Goal: Transaction & Acquisition: Book appointment/travel/reservation

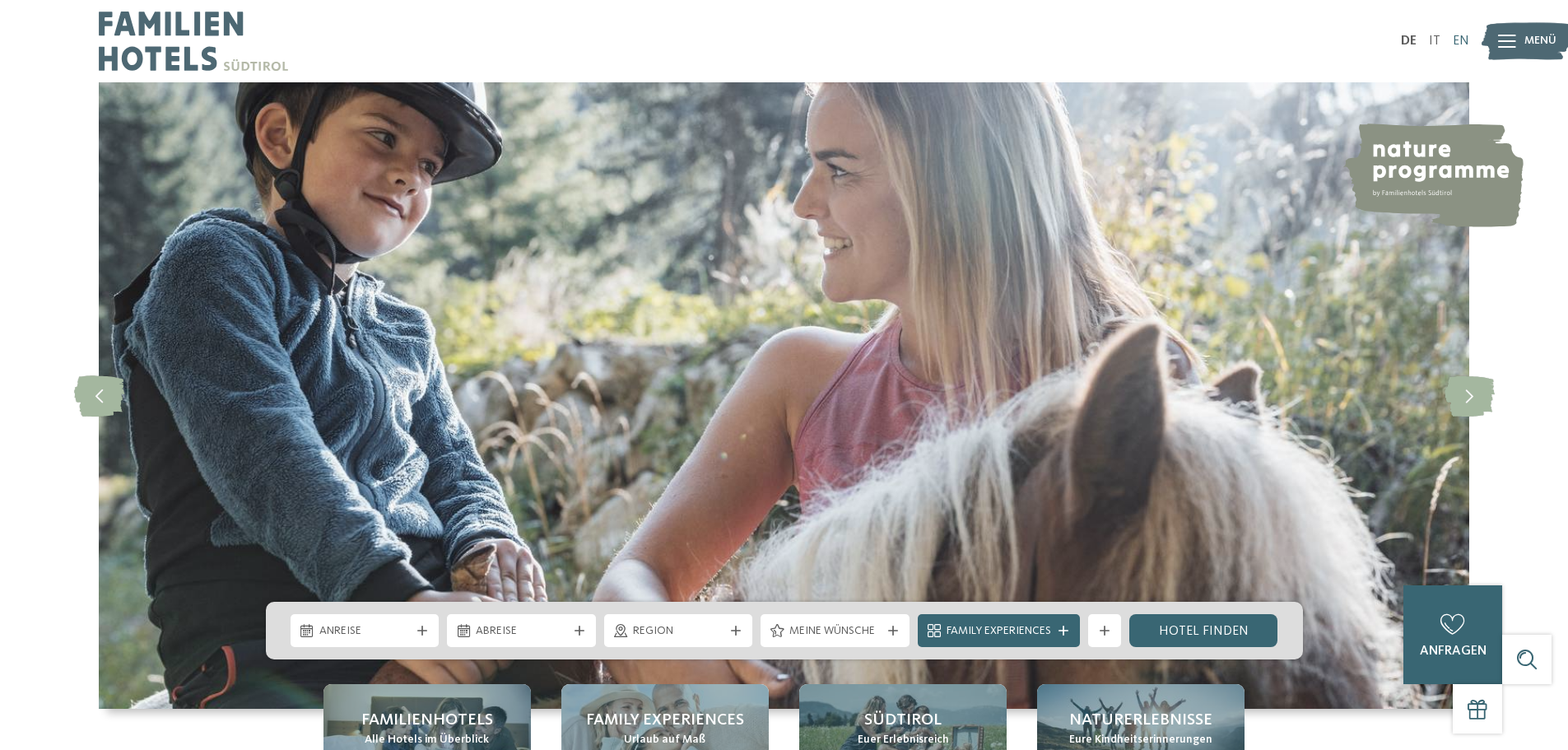
click at [1460, 44] on link "EN" at bounding box center [1460, 40] width 17 height 13
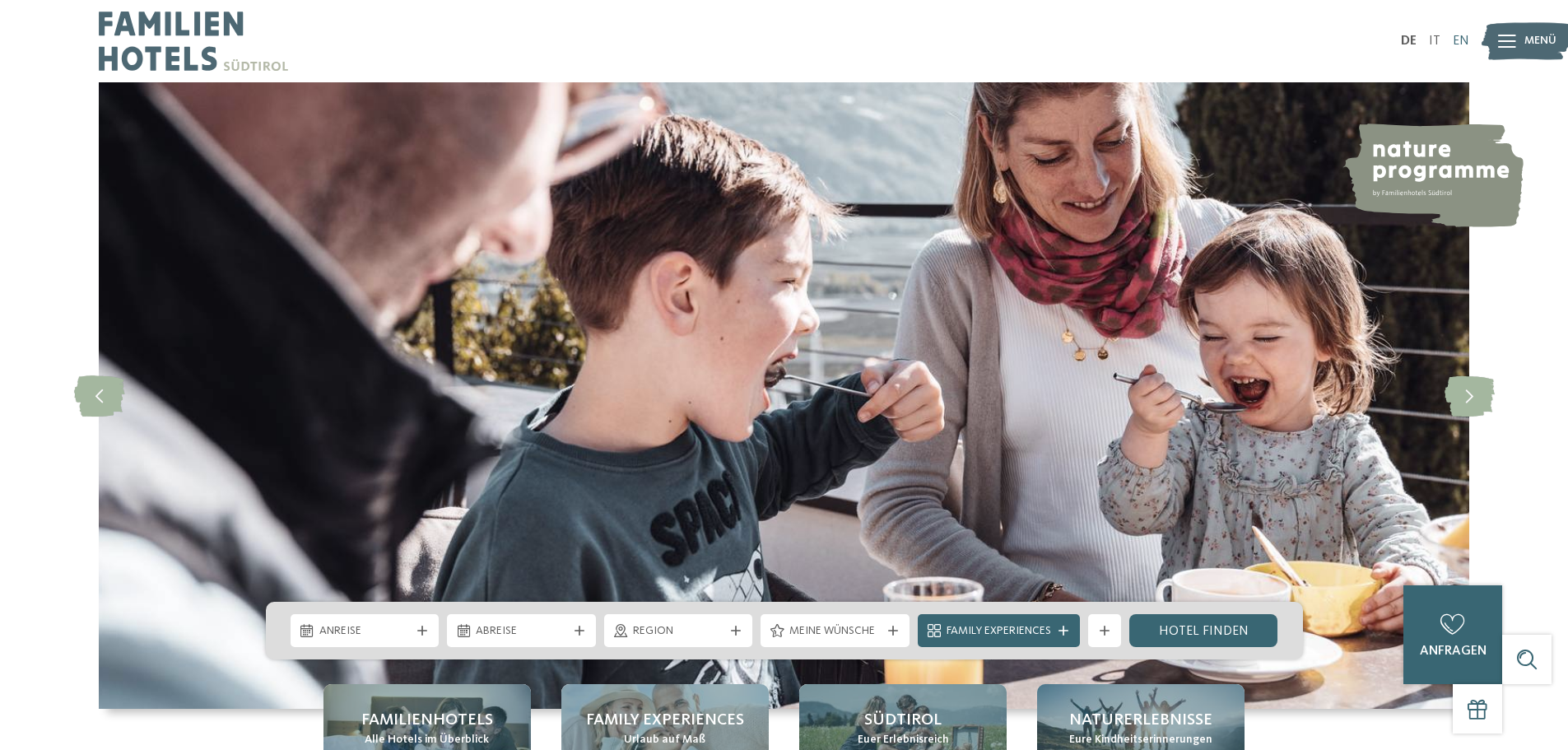
click at [1460, 38] on link "EN" at bounding box center [1460, 40] width 17 height 13
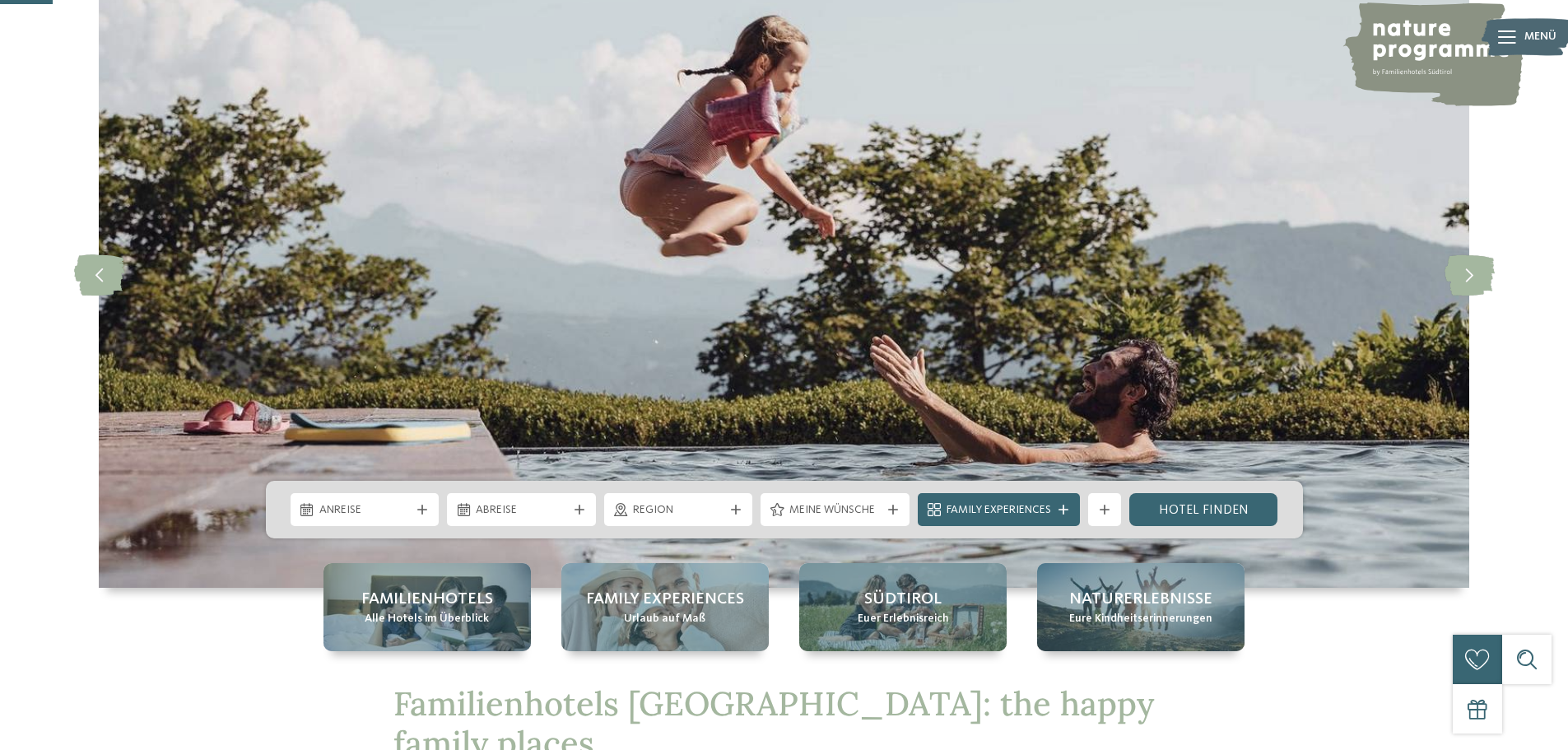
scroll to position [247, 0]
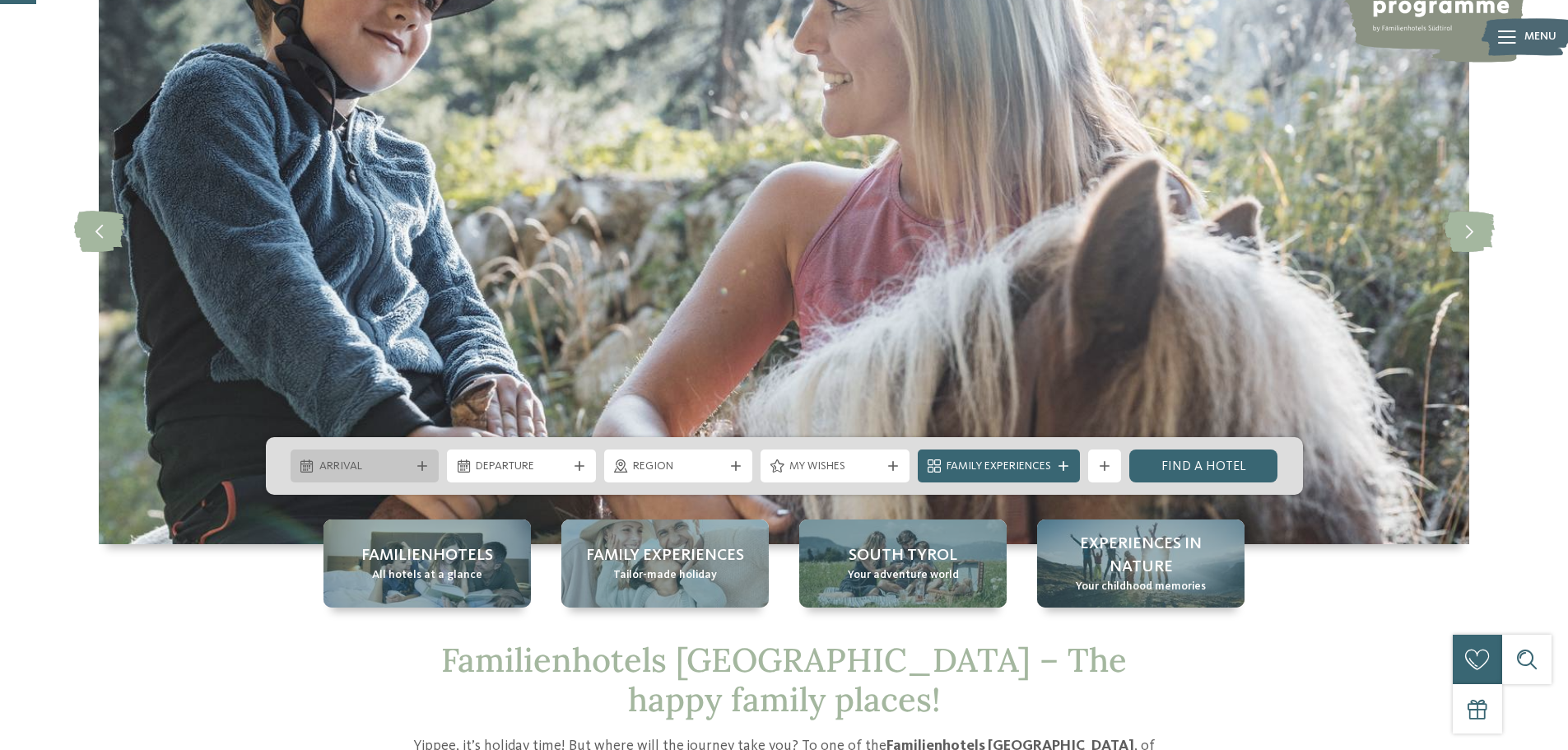
click at [414, 463] on div at bounding box center [421, 466] width 17 height 10
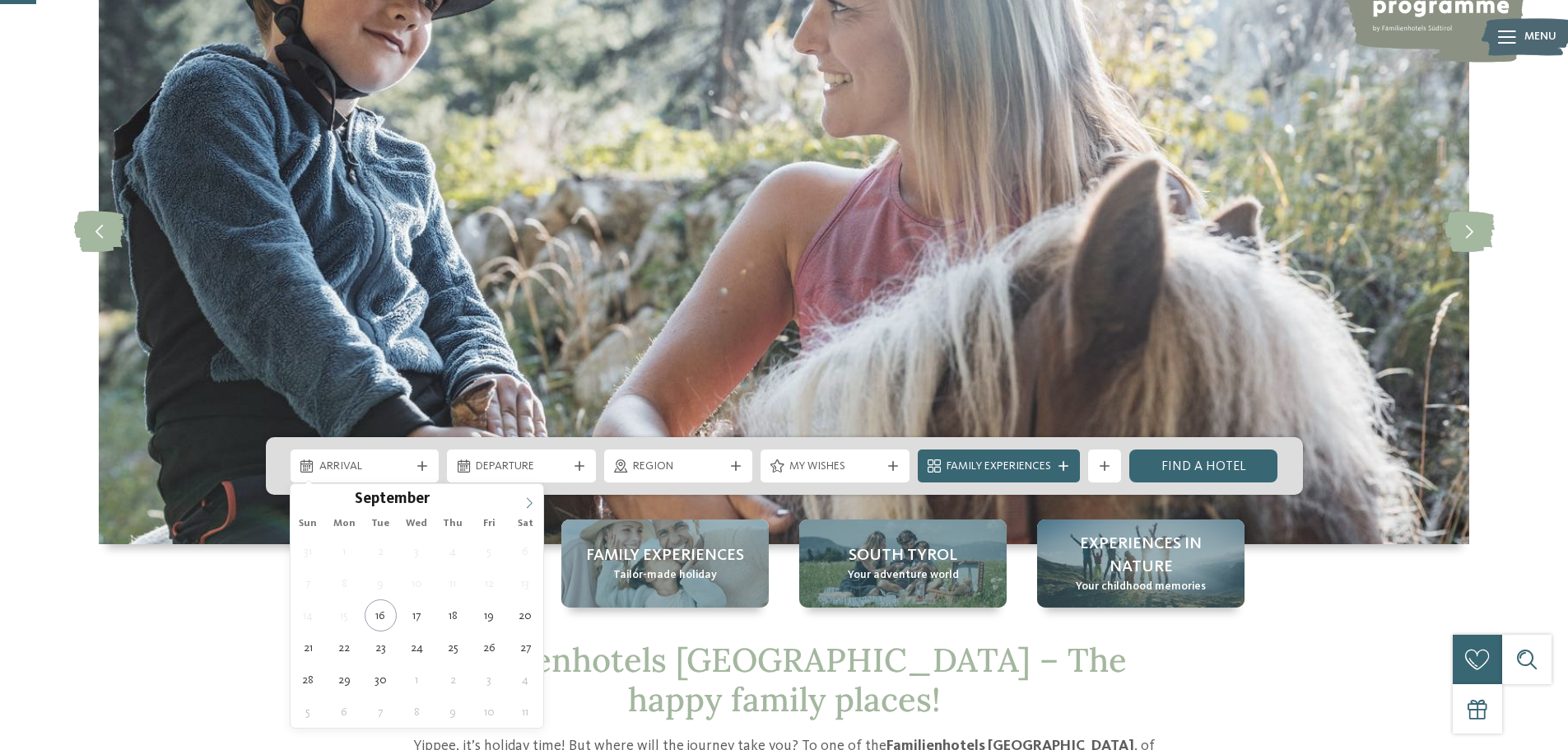
click at [526, 501] on icon at bounding box center [529, 503] width 12 height 12
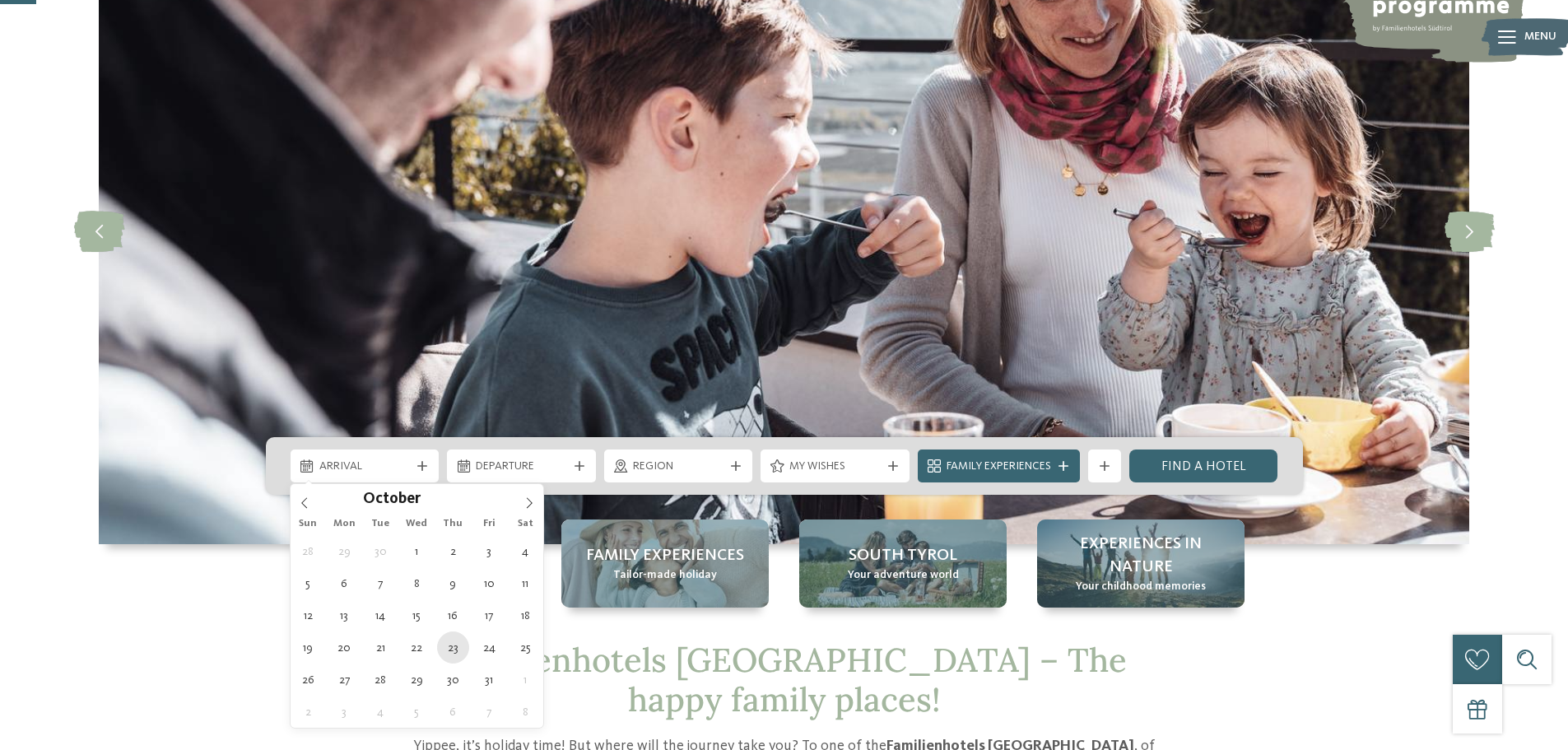
type div "23.10.2025"
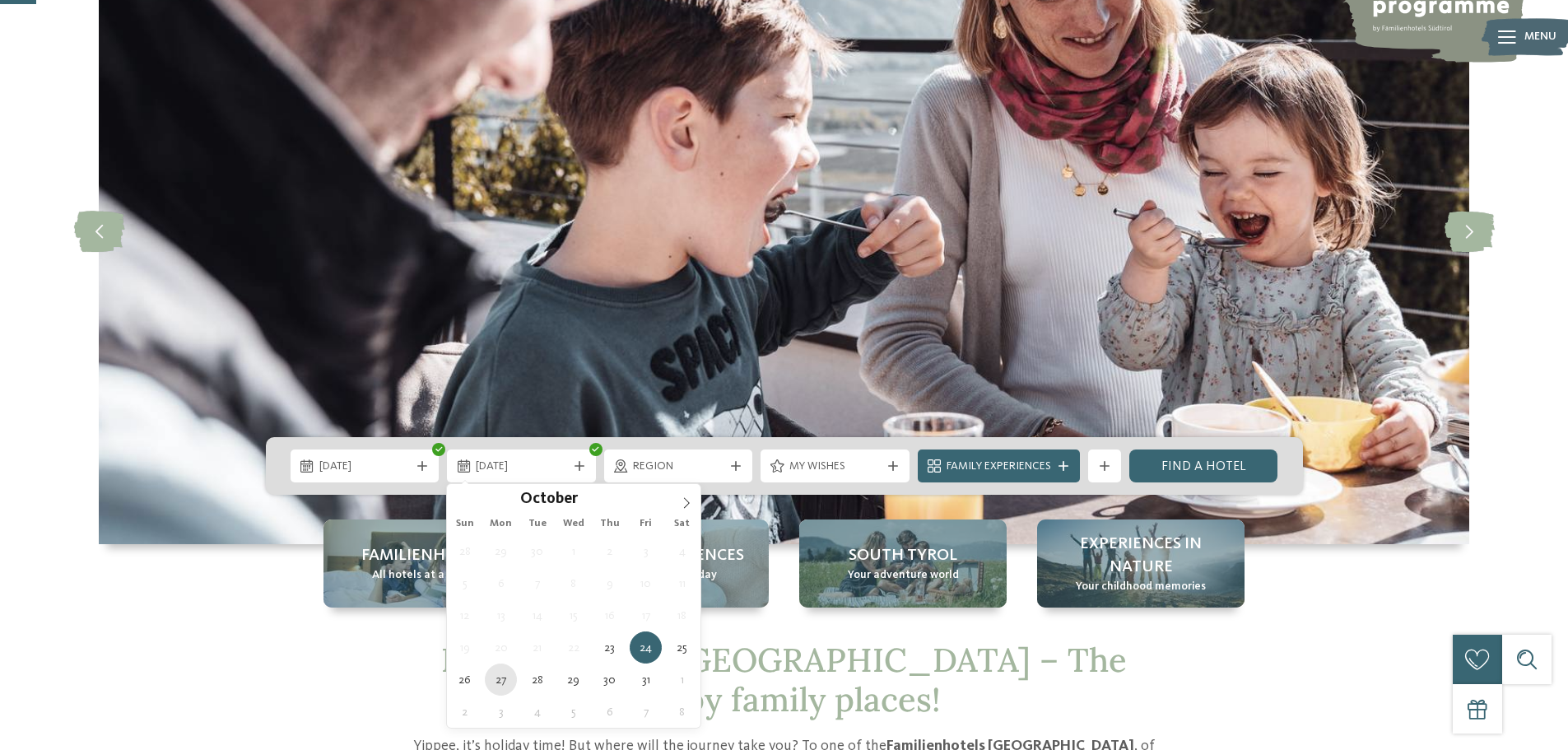
type div "27.10.2025"
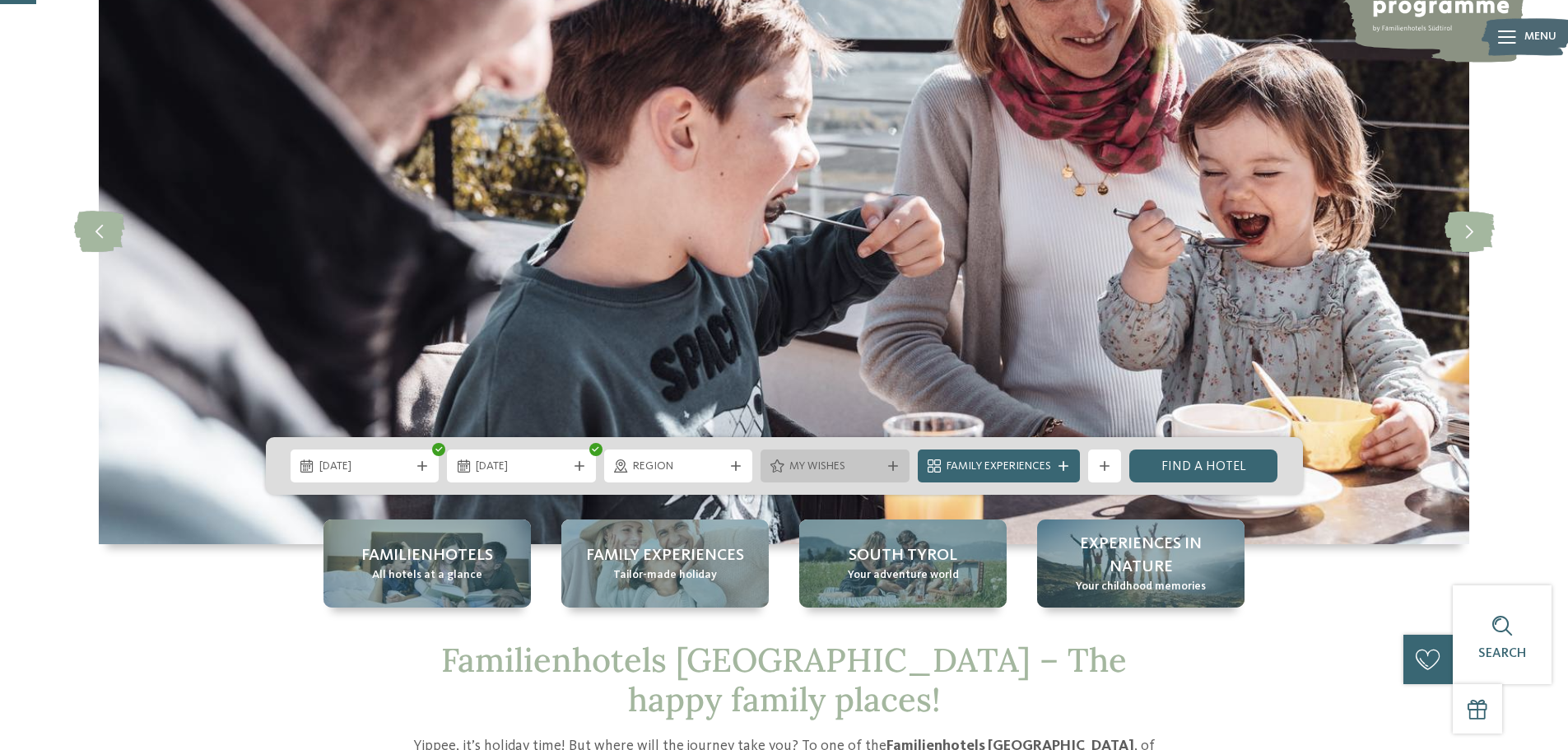
click at [891, 467] on icon at bounding box center [893, 466] width 10 height 10
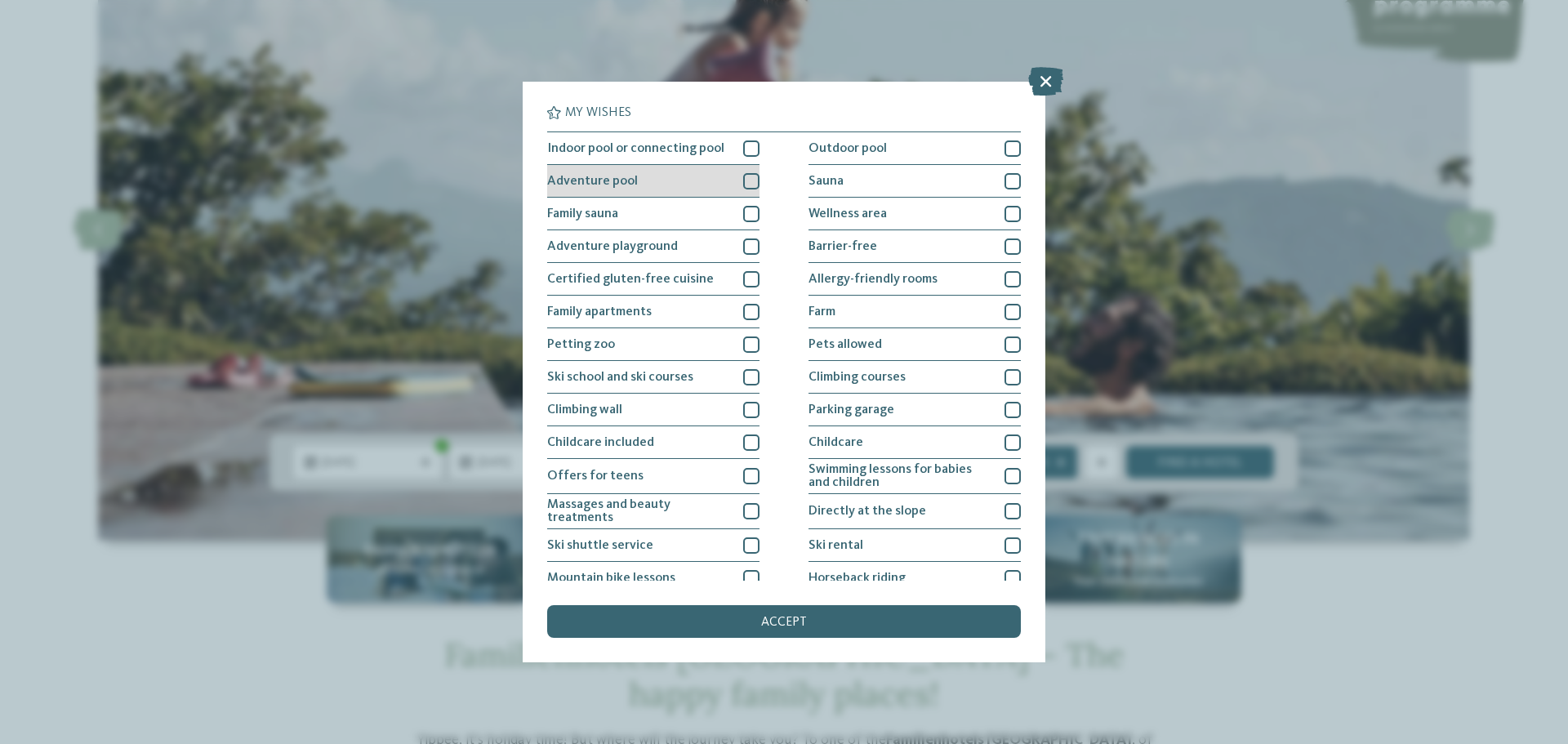
click at [746, 181] on div at bounding box center [751, 181] width 17 height 17
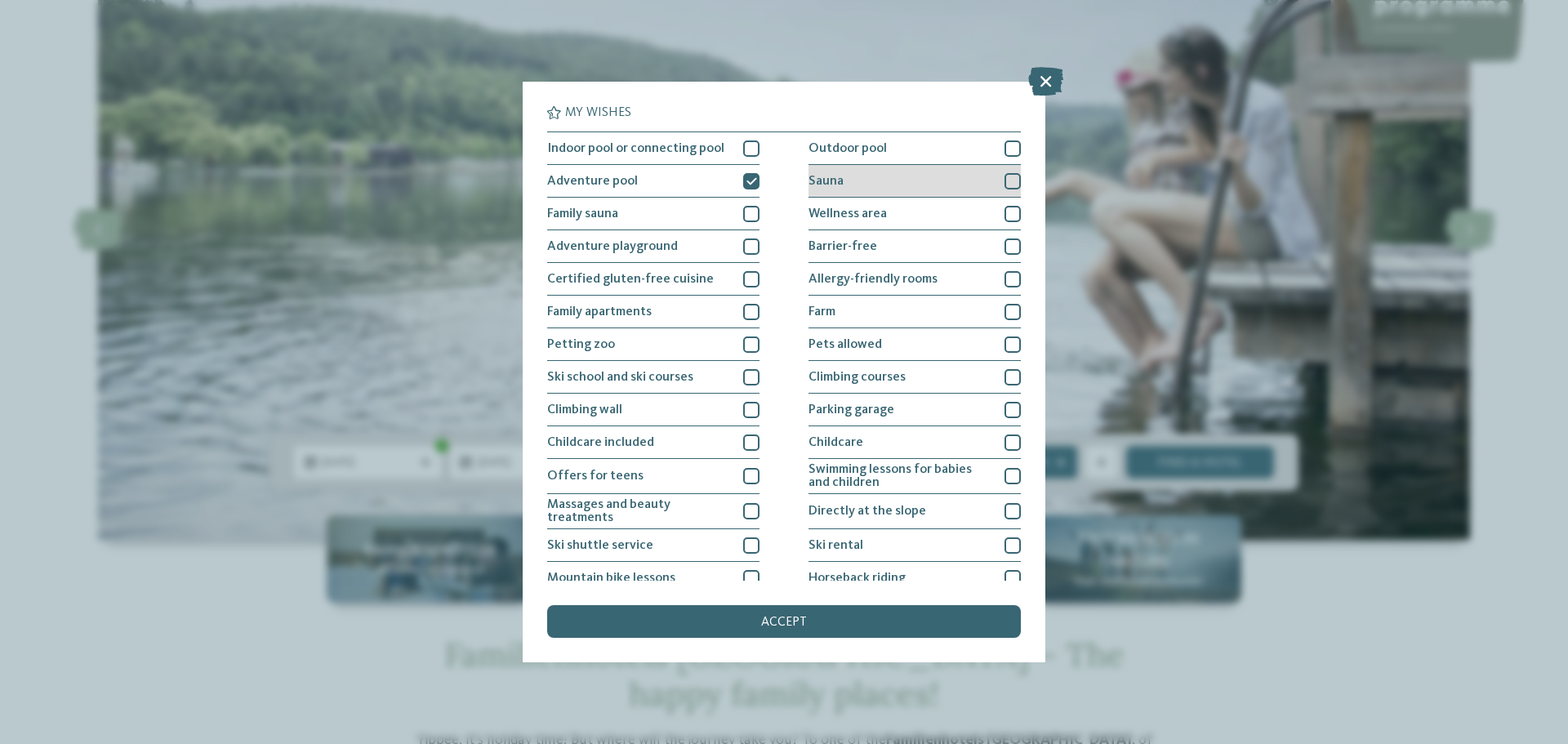
click at [1008, 181] on div at bounding box center [1013, 181] width 17 height 17
click at [1005, 313] on div at bounding box center [1013, 311] width 17 height 17
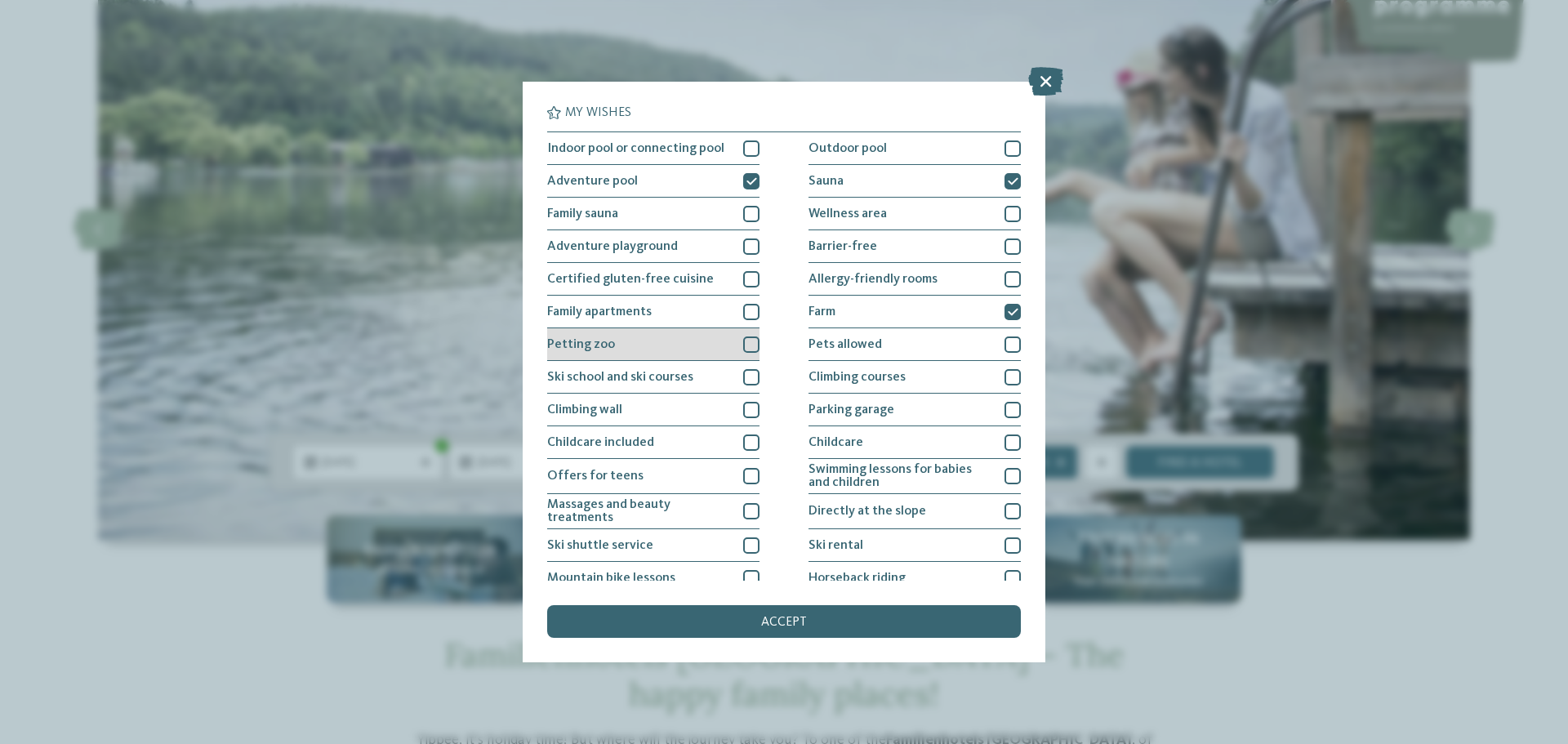
click at [746, 343] on div at bounding box center [751, 344] width 17 height 17
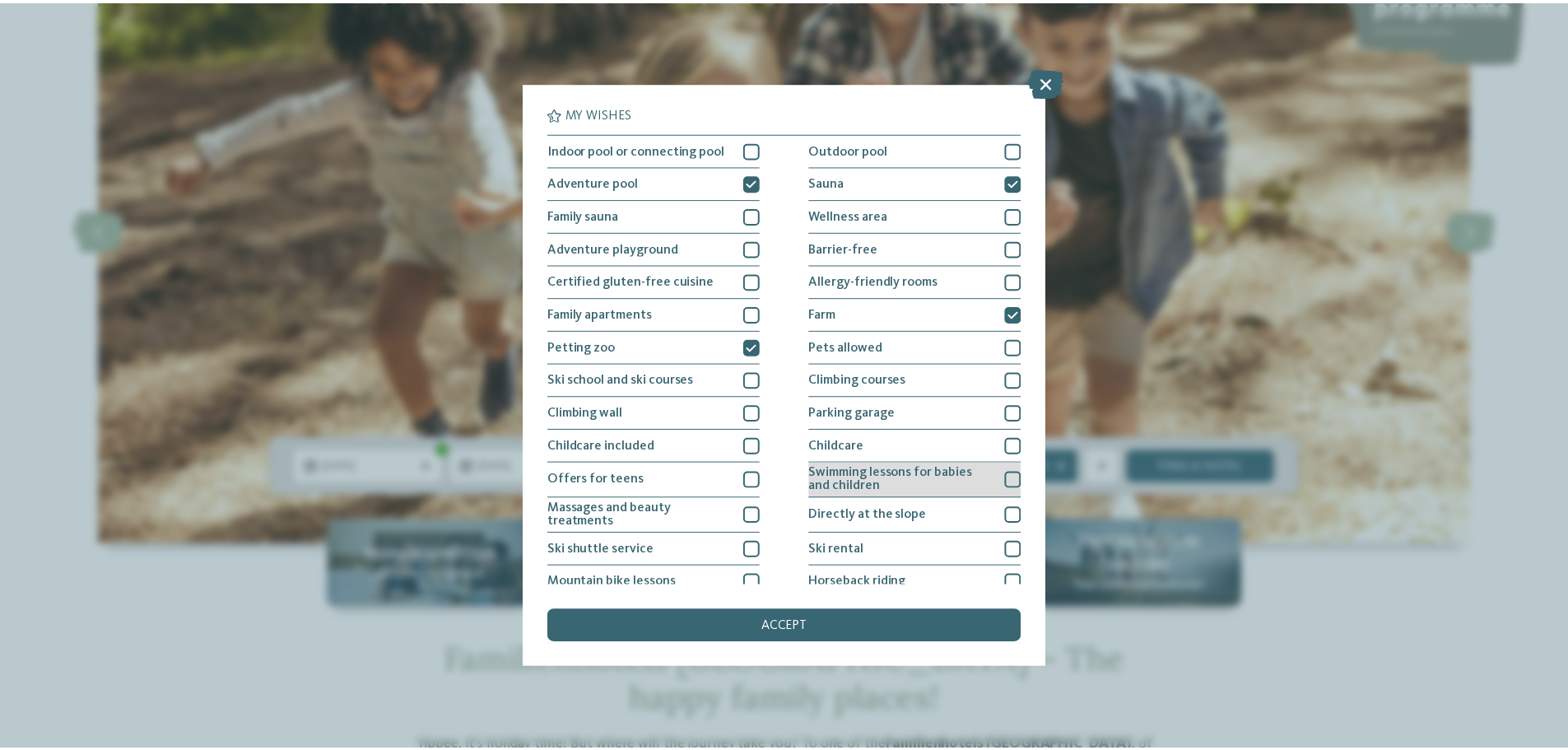
scroll to position [82, 0]
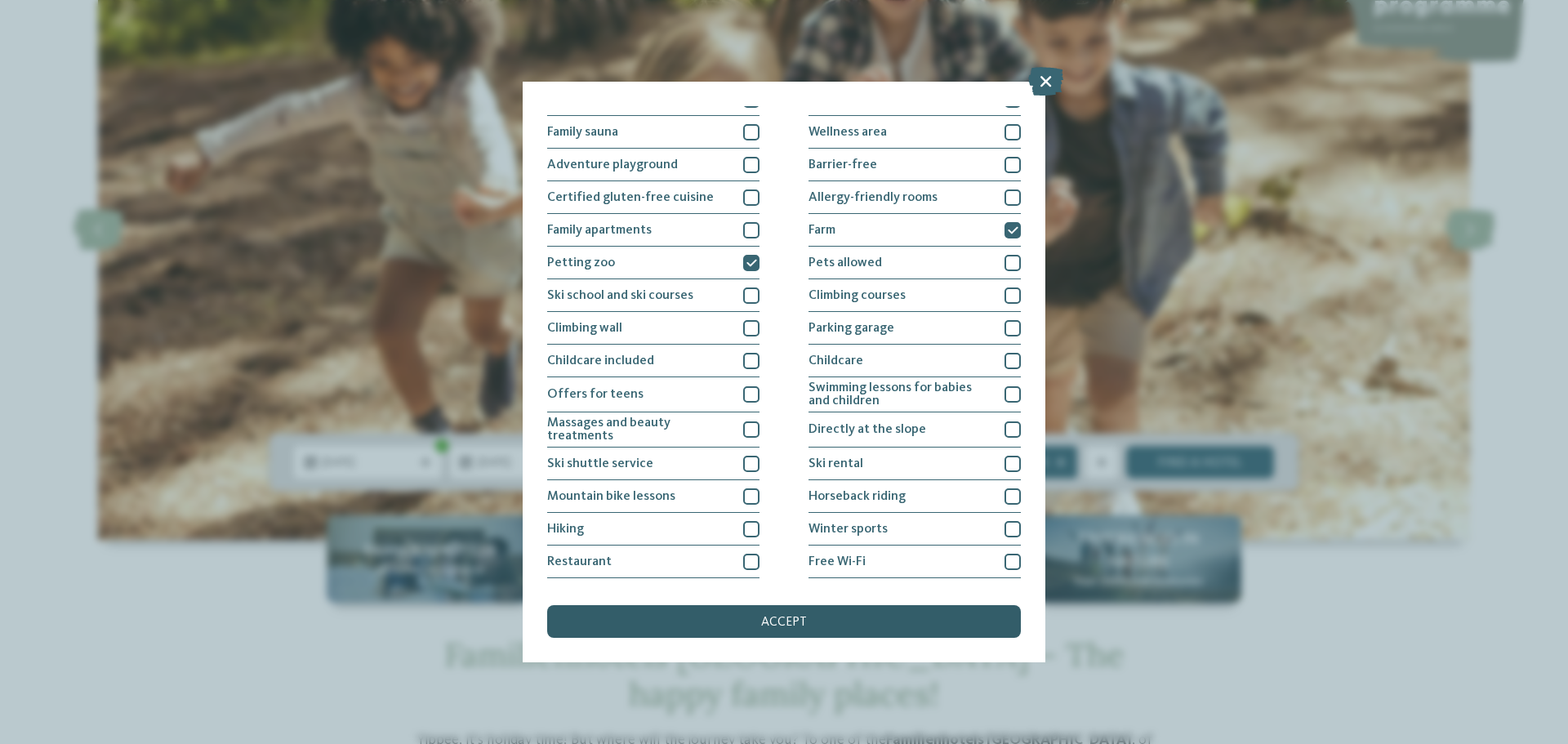
click at [833, 609] on div "accept" at bounding box center [784, 621] width 474 height 33
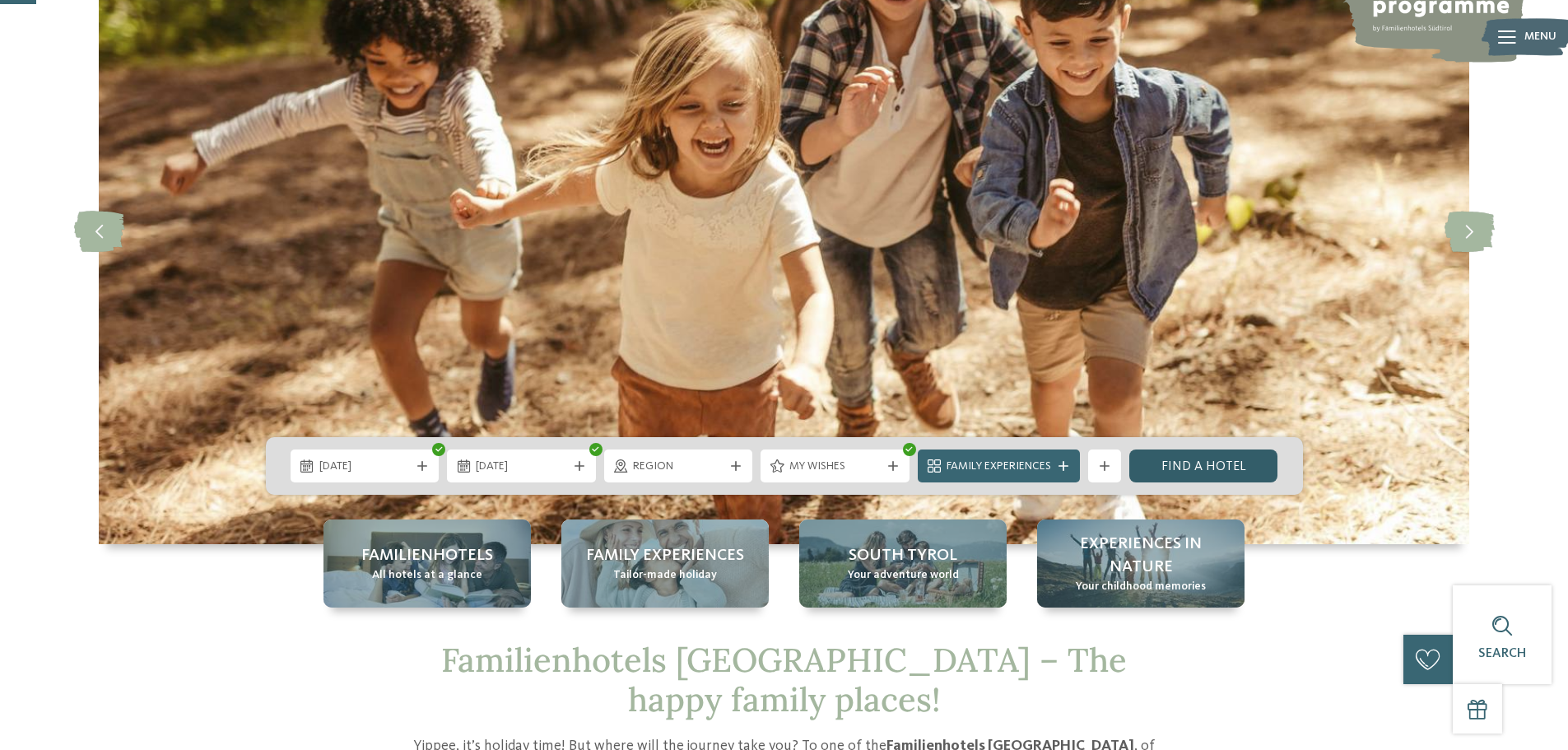
click at [1218, 465] on link "Find a hotel" at bounding box center [1203, 466] width 149 height 33
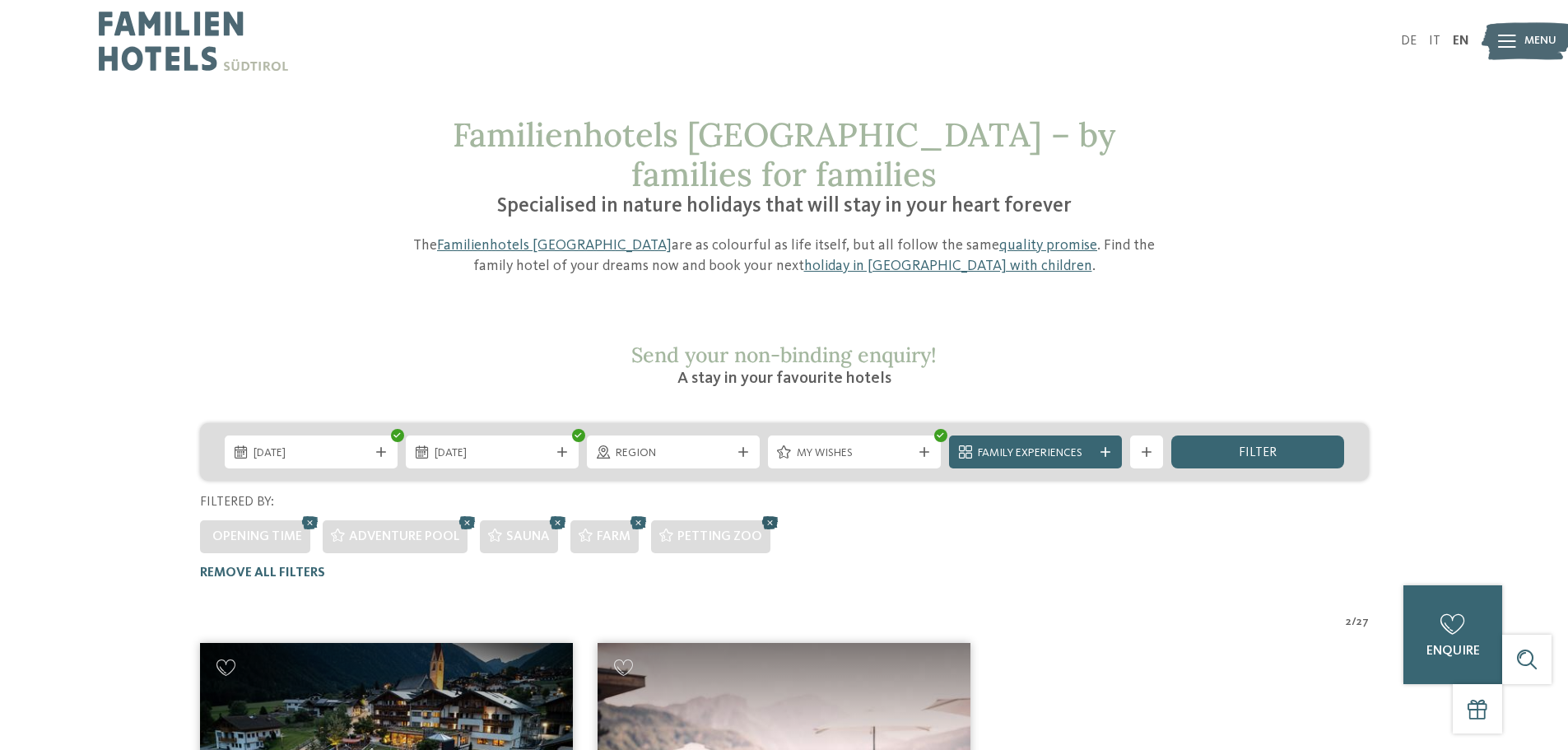
click at [766, 512] on icon at bounding box center [769, 523] width 24 height 22
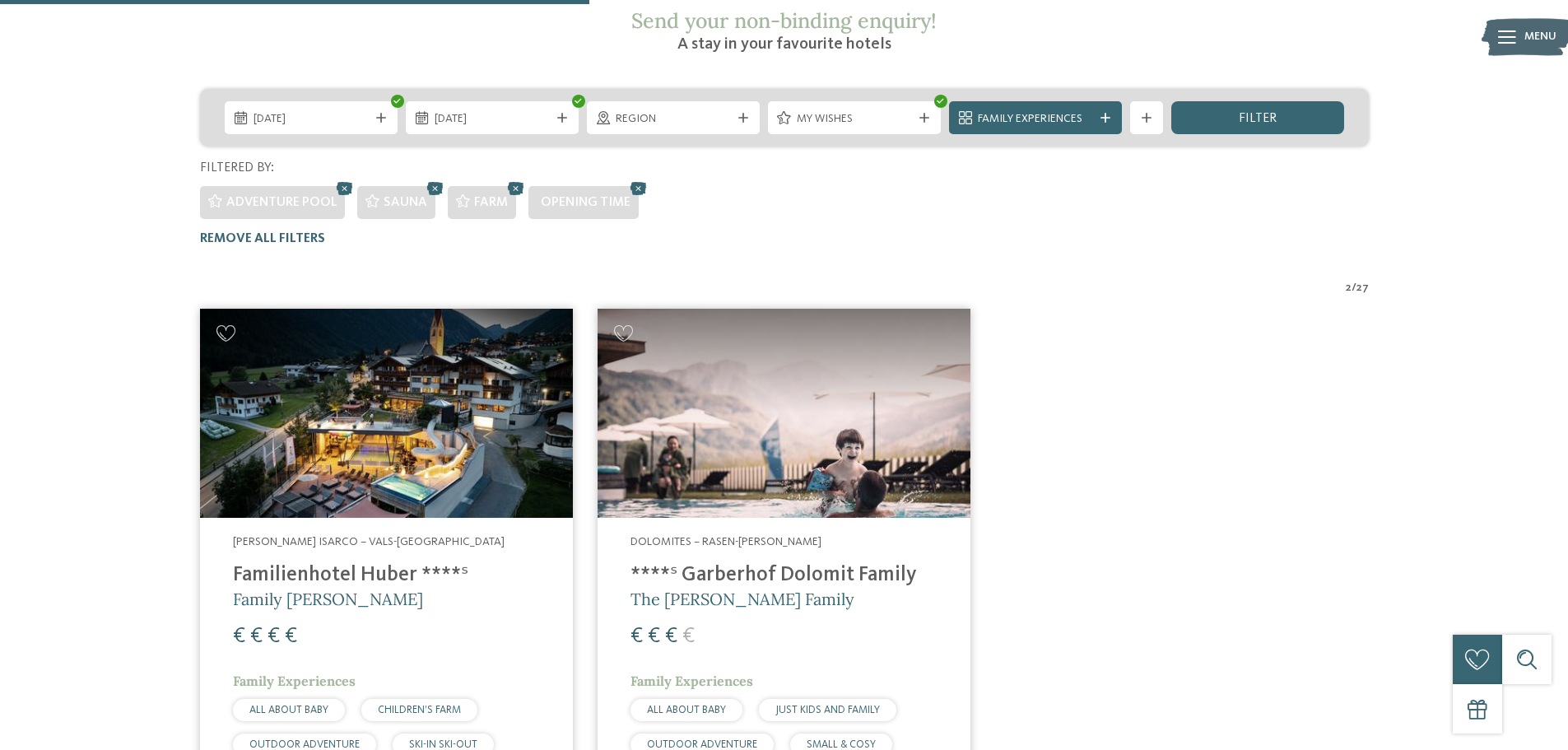
scroll to position [172, 0]
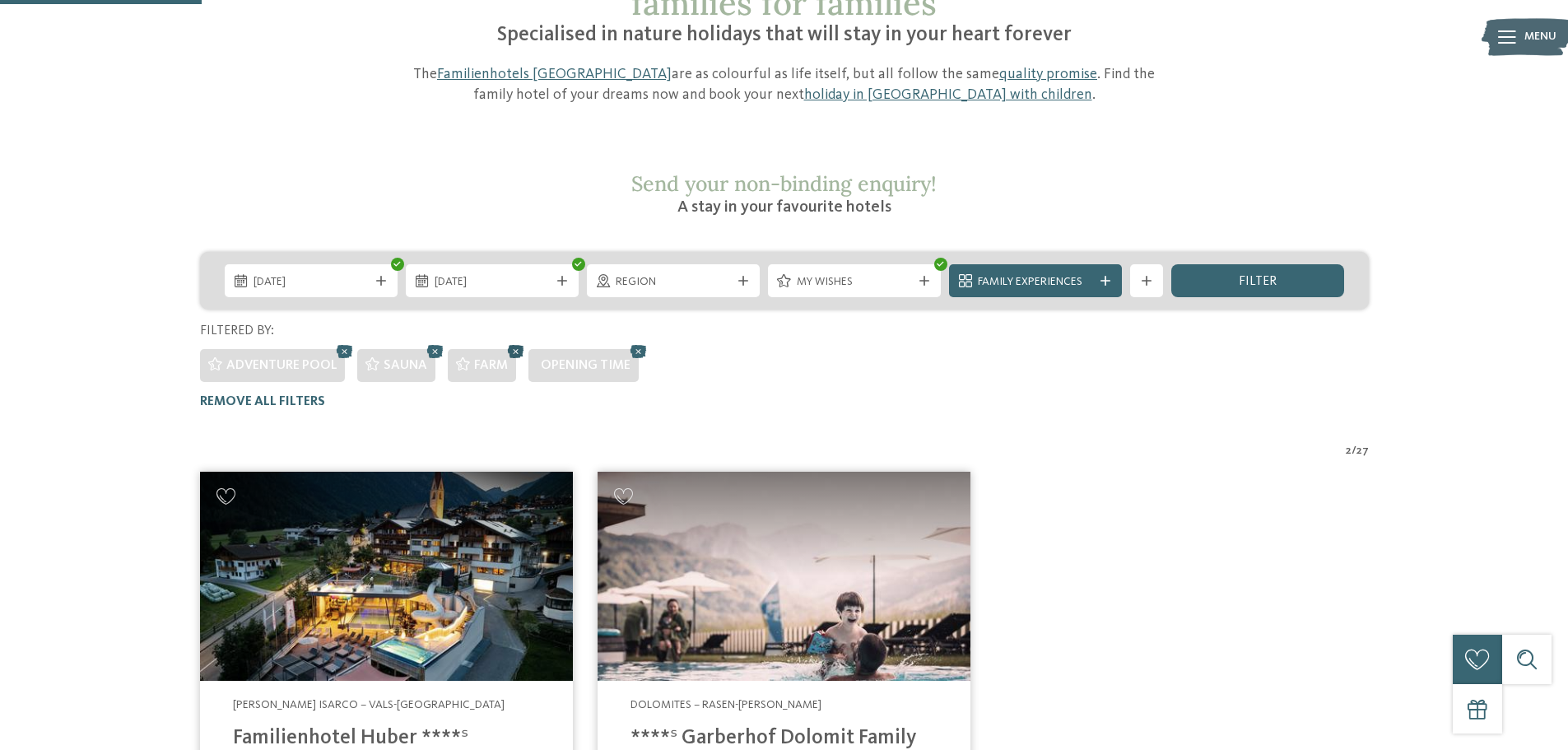
click at [514, 341] on icon at bounding box center [515, 352] width 24 height 22
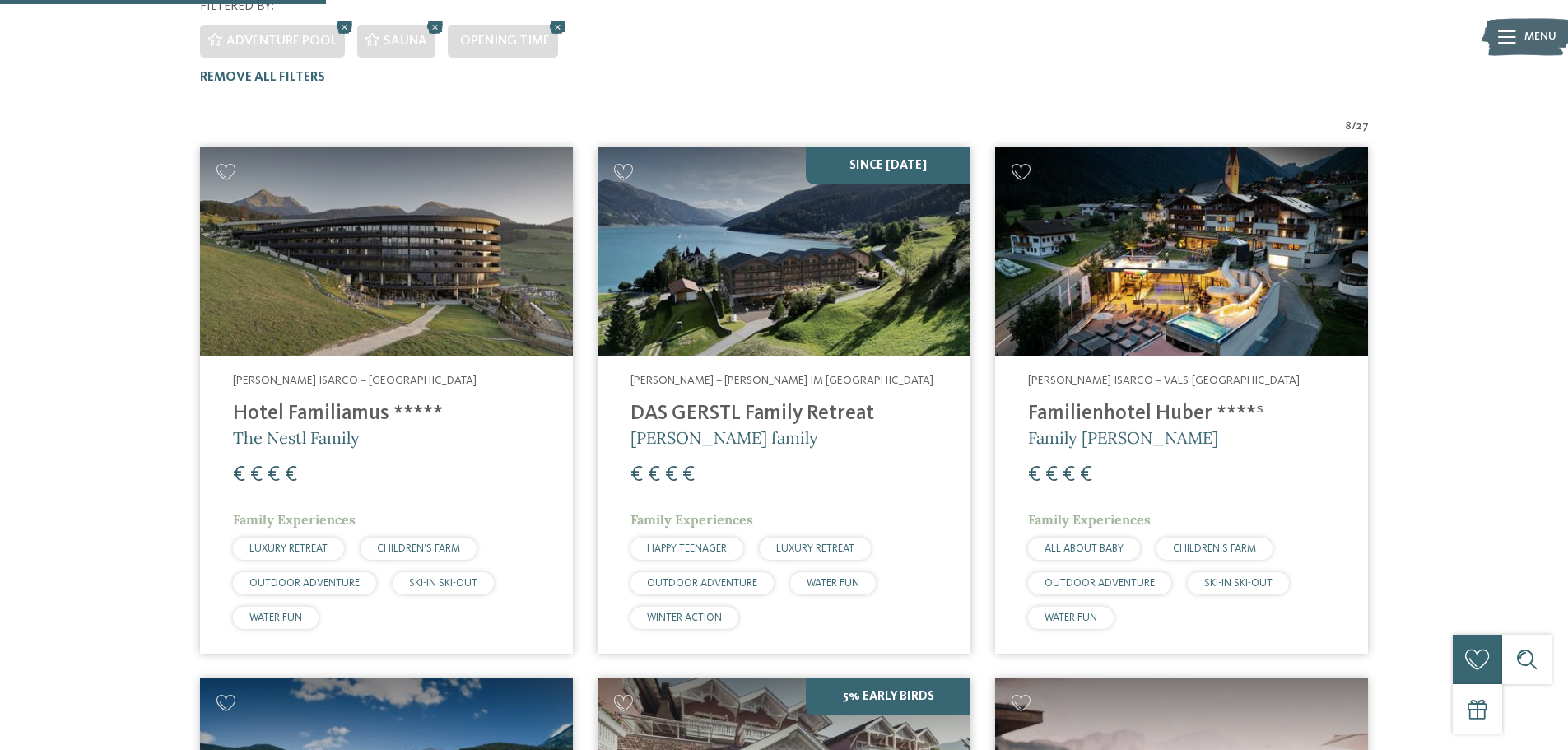
scroll to position [501, 0]
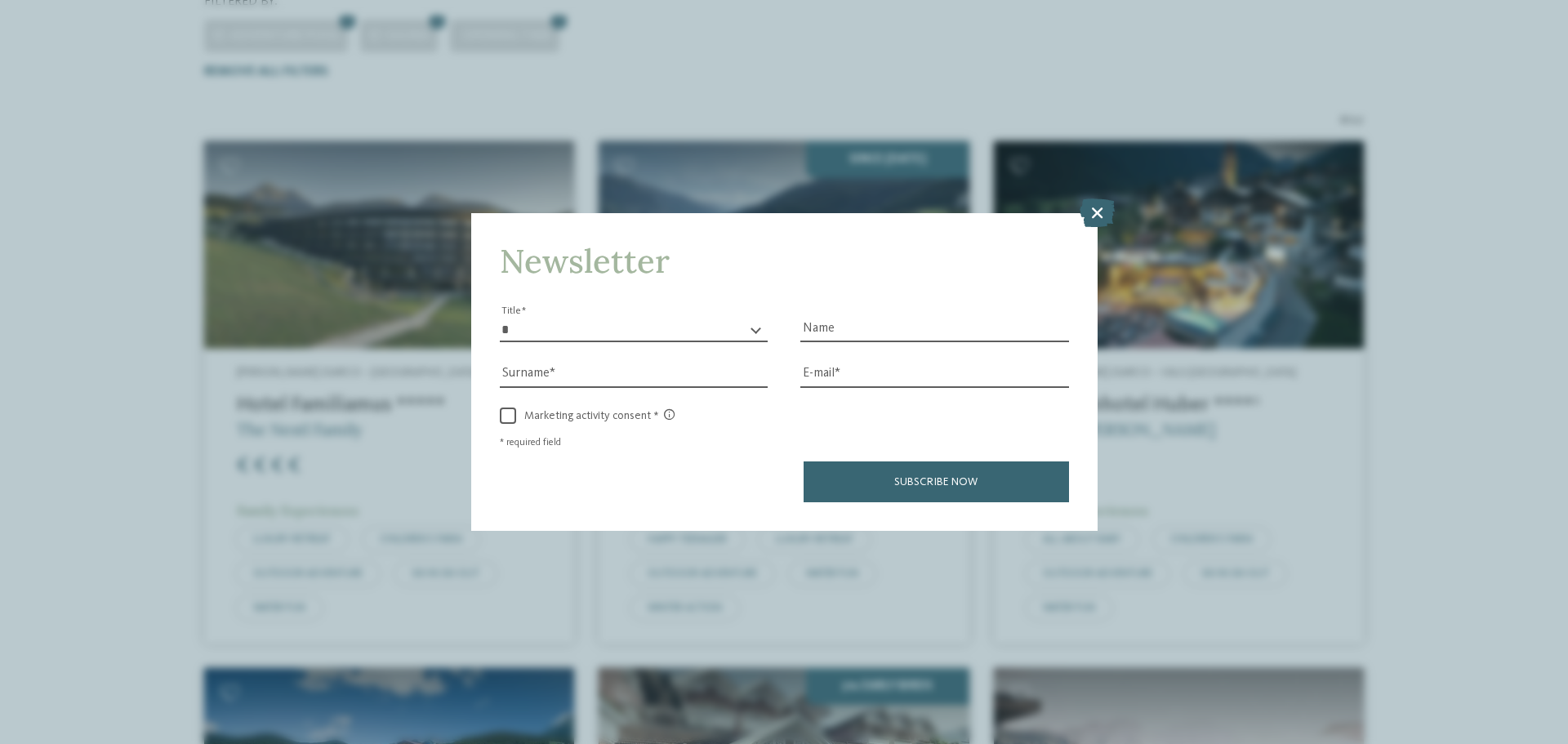
click at [1112, 214] on icon at bounding box center [1097, 212] width 35 height 28
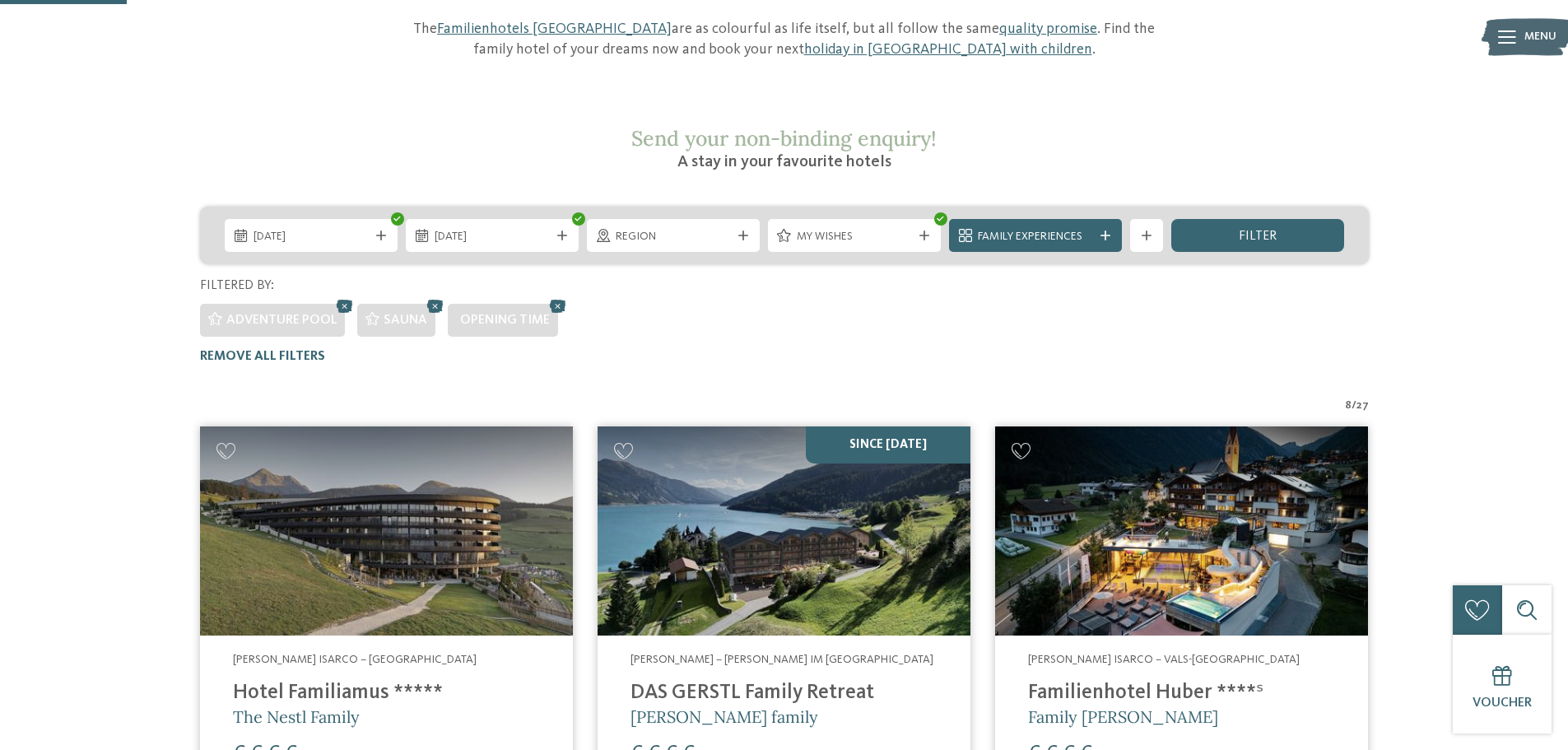
scroll to position [172, 0]
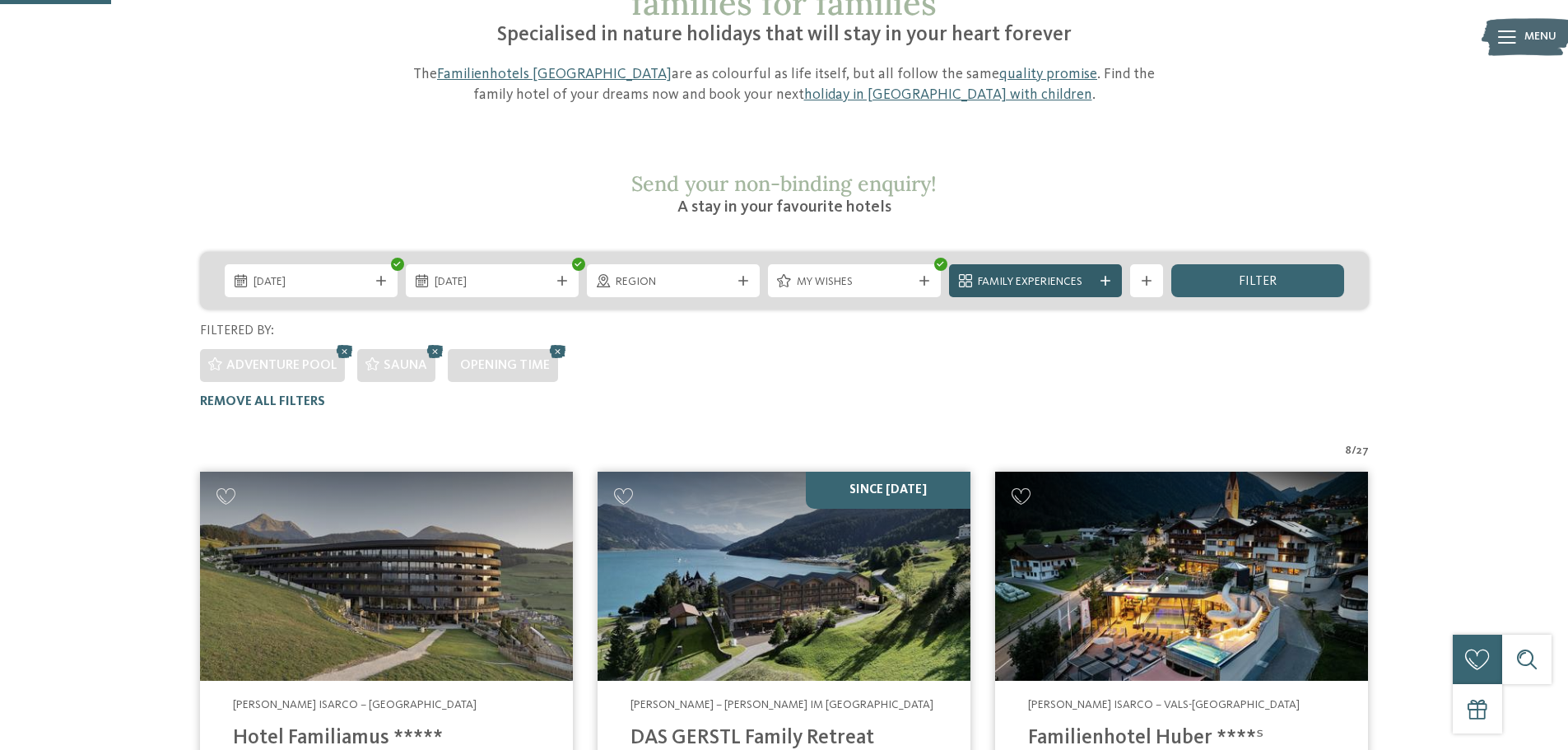
click at [1099, 275] on div at bounding box center [1104, 280] width 17 height 10
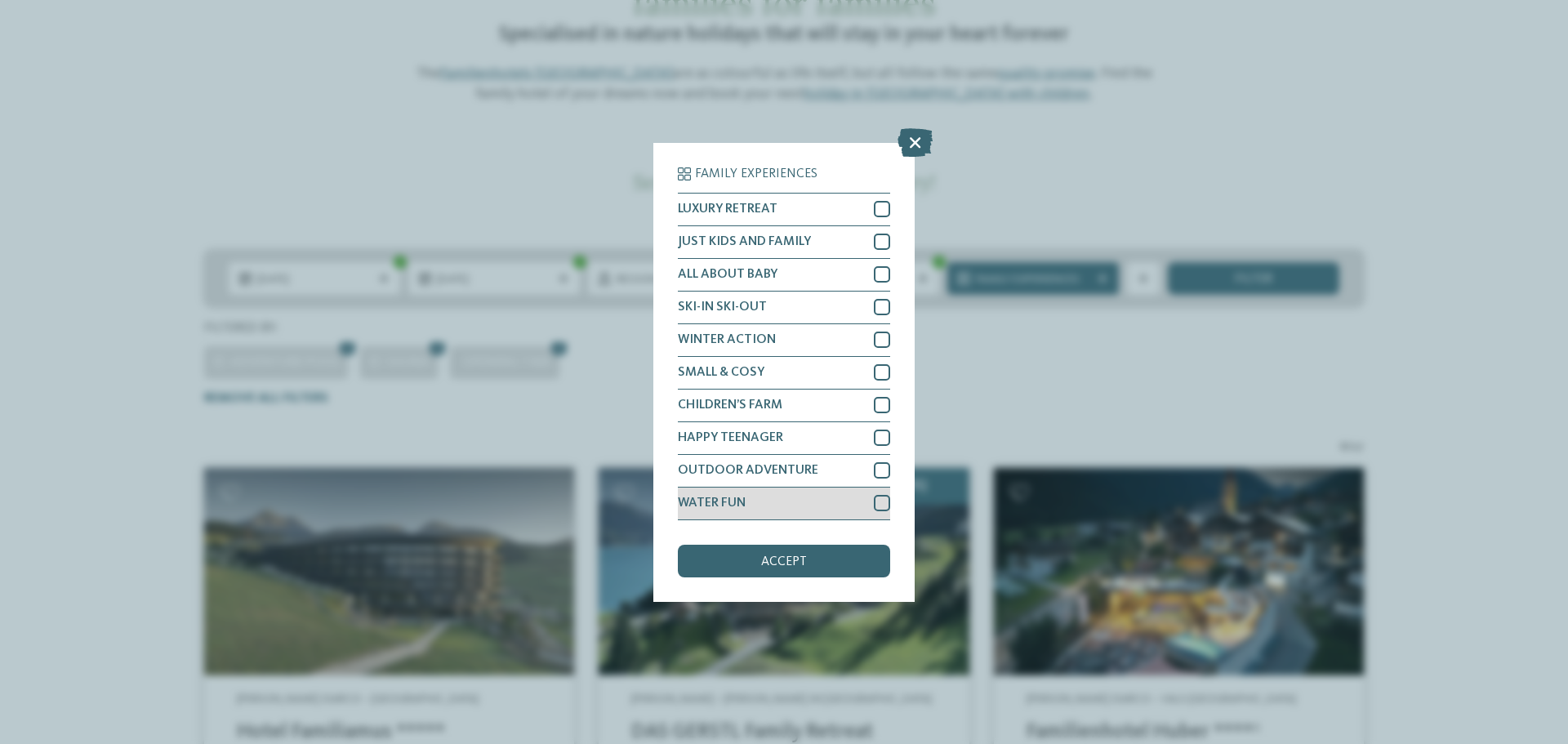
click at [874, 504] on div at bounding box center [881, 503] width 17 height 17
click at [841, 555] on div "accept" at bounding box center [784, 561] width 212 height 33
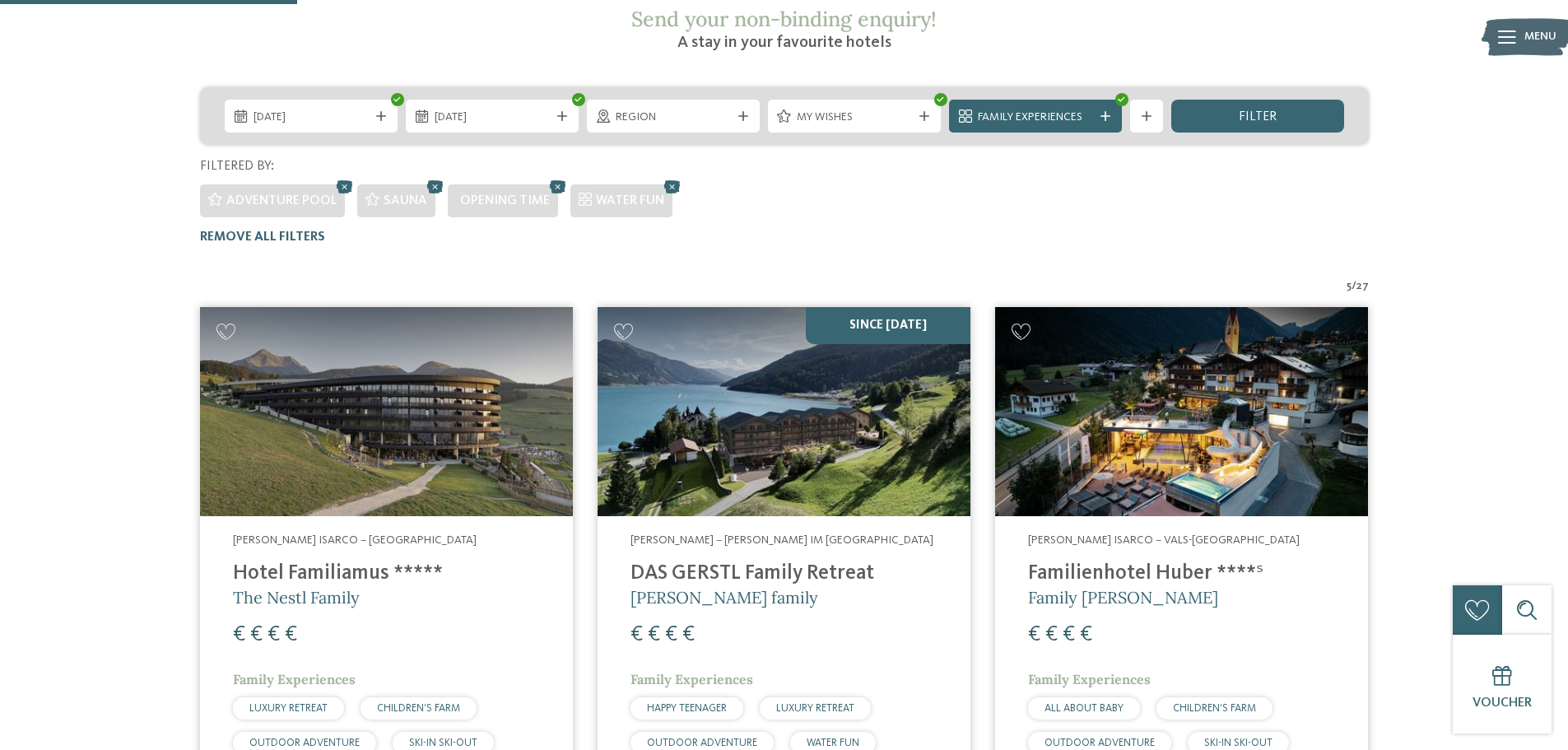
scroll to position [419, 0]
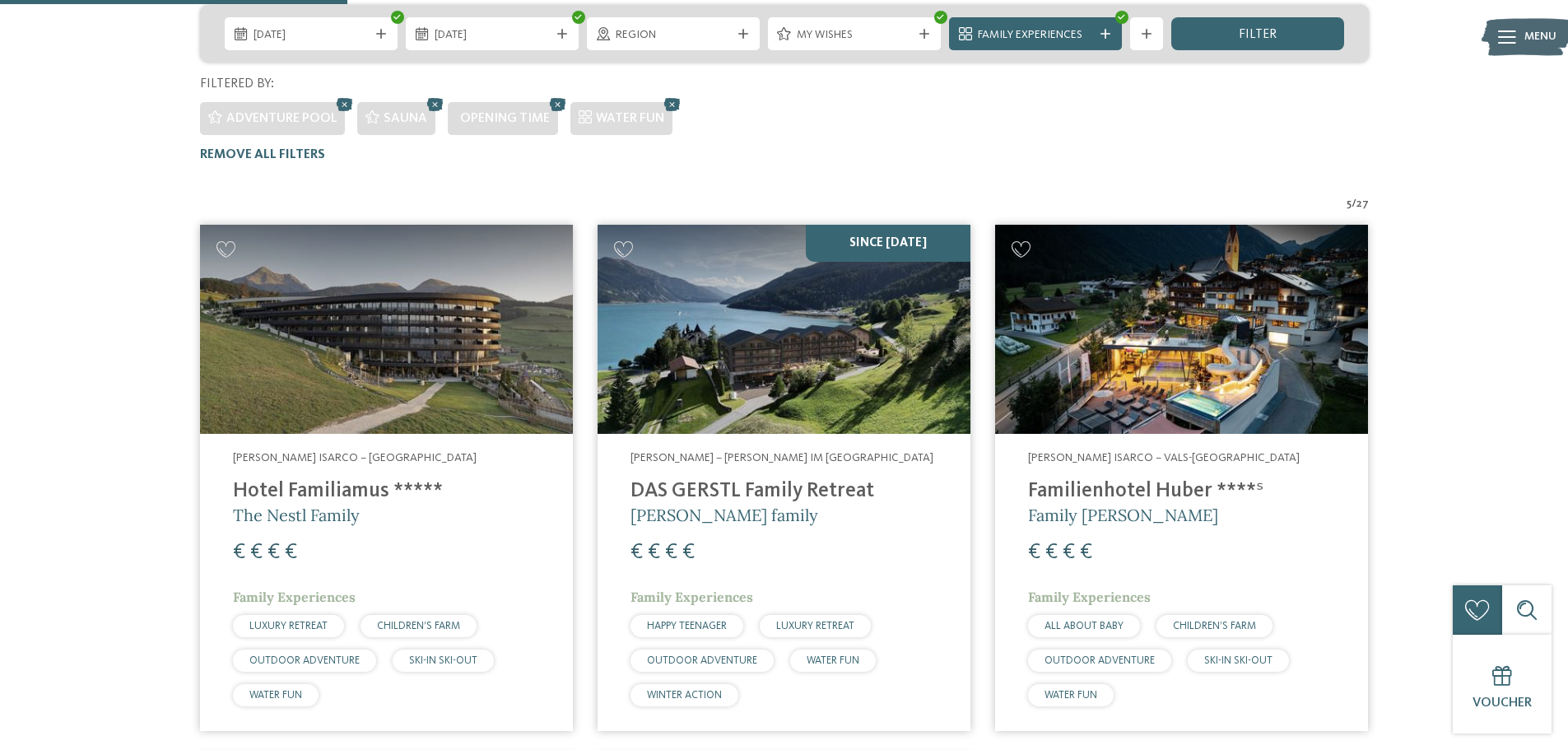
click at [675, 94] on icon at bounding box center [671, 105] width 24 height 22
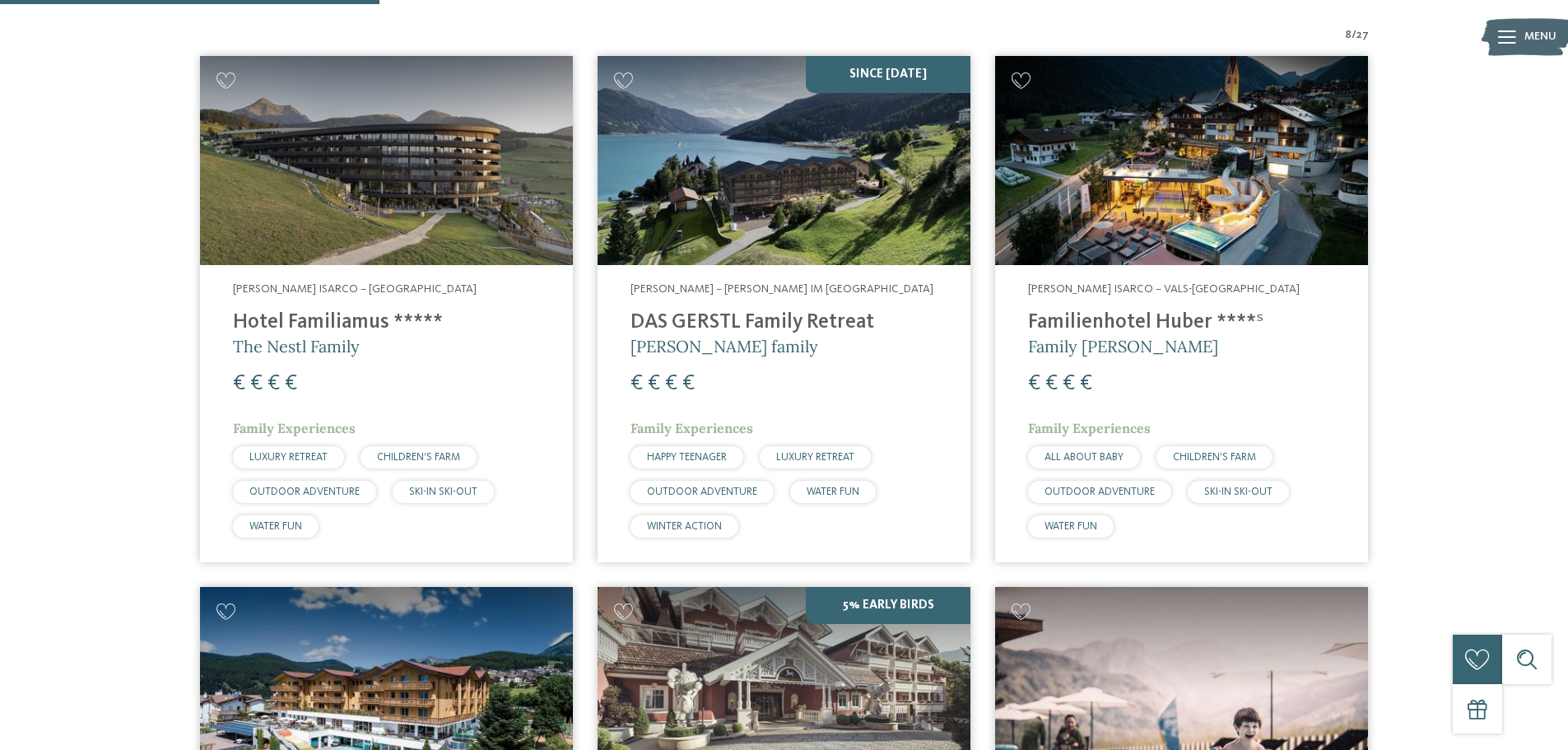
scroll to position [582, 0]
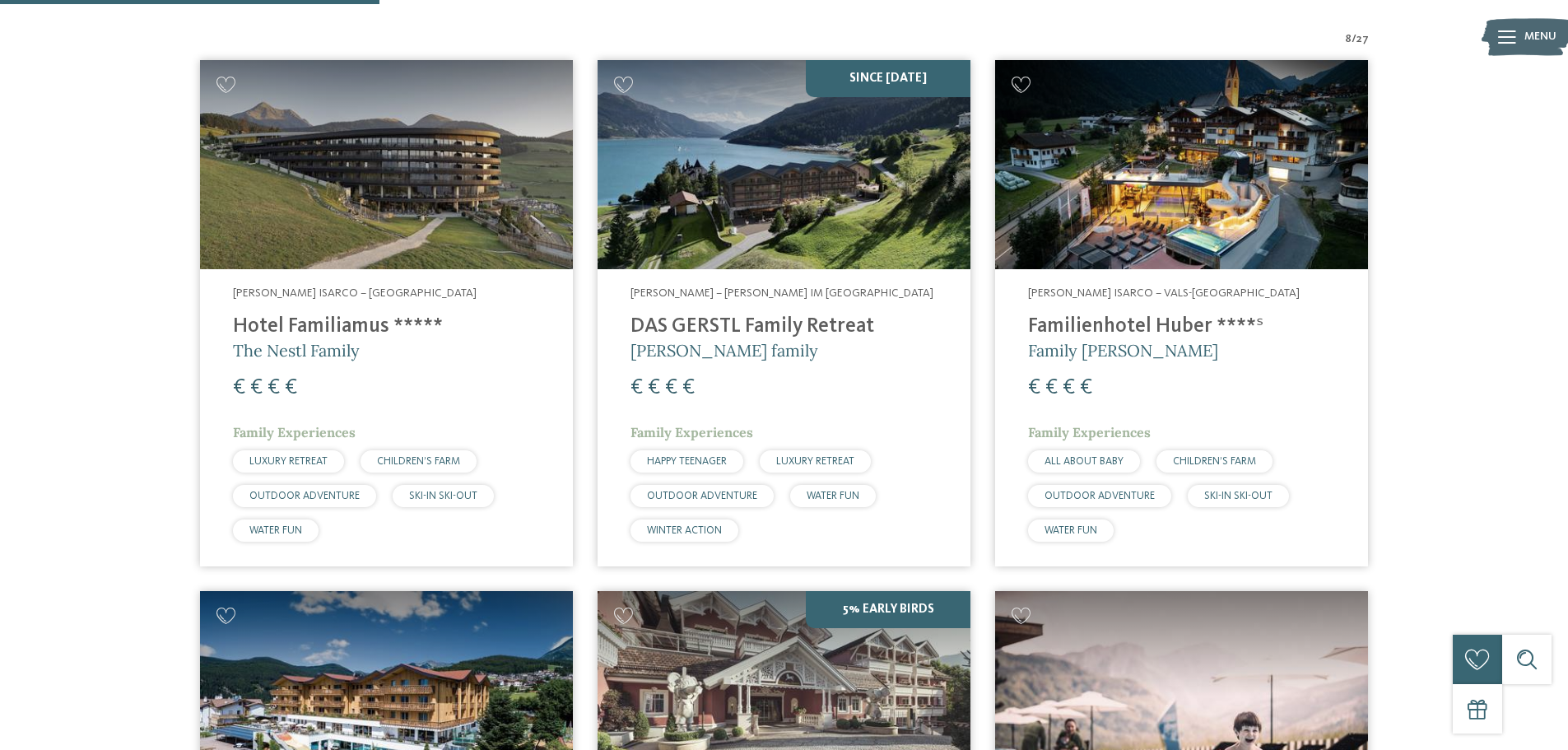
click at [363, 315] on h4 "Hotel Familiamus *****" at bounding box center [386, 326] width 307 height 25
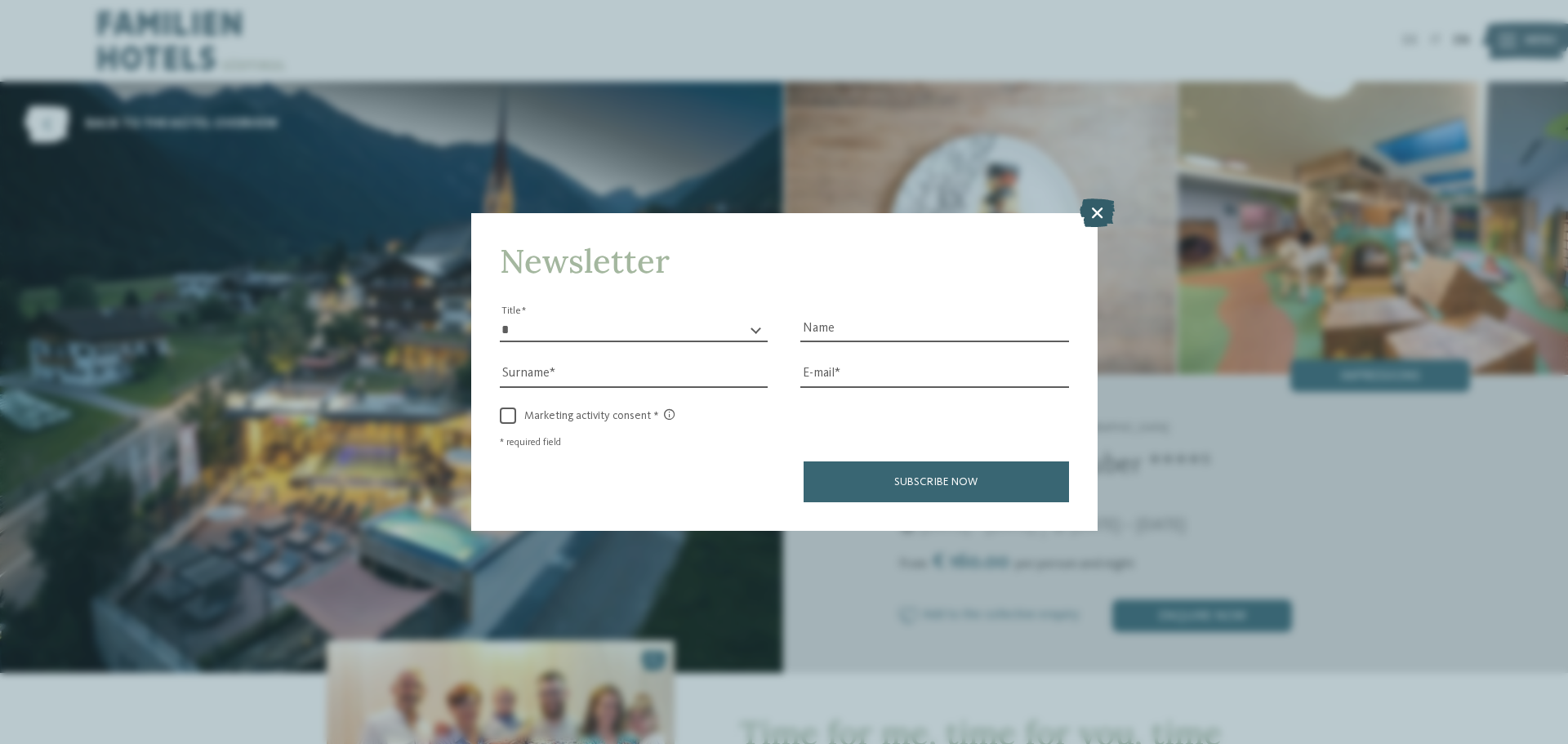
click at [1095, 206] on icon at bounding box center [1097, 212] width 35 height 28
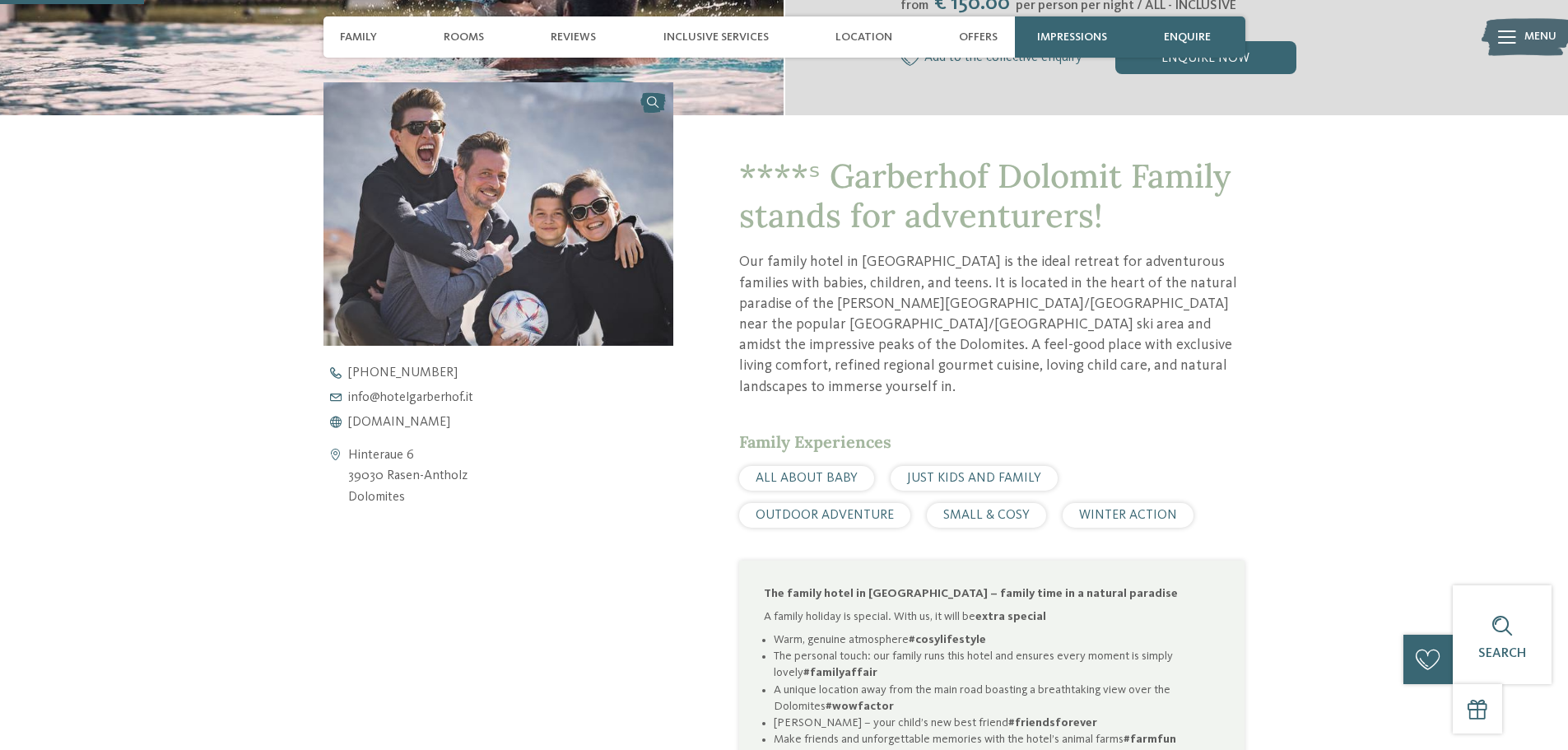
scroll to position [576, 0]
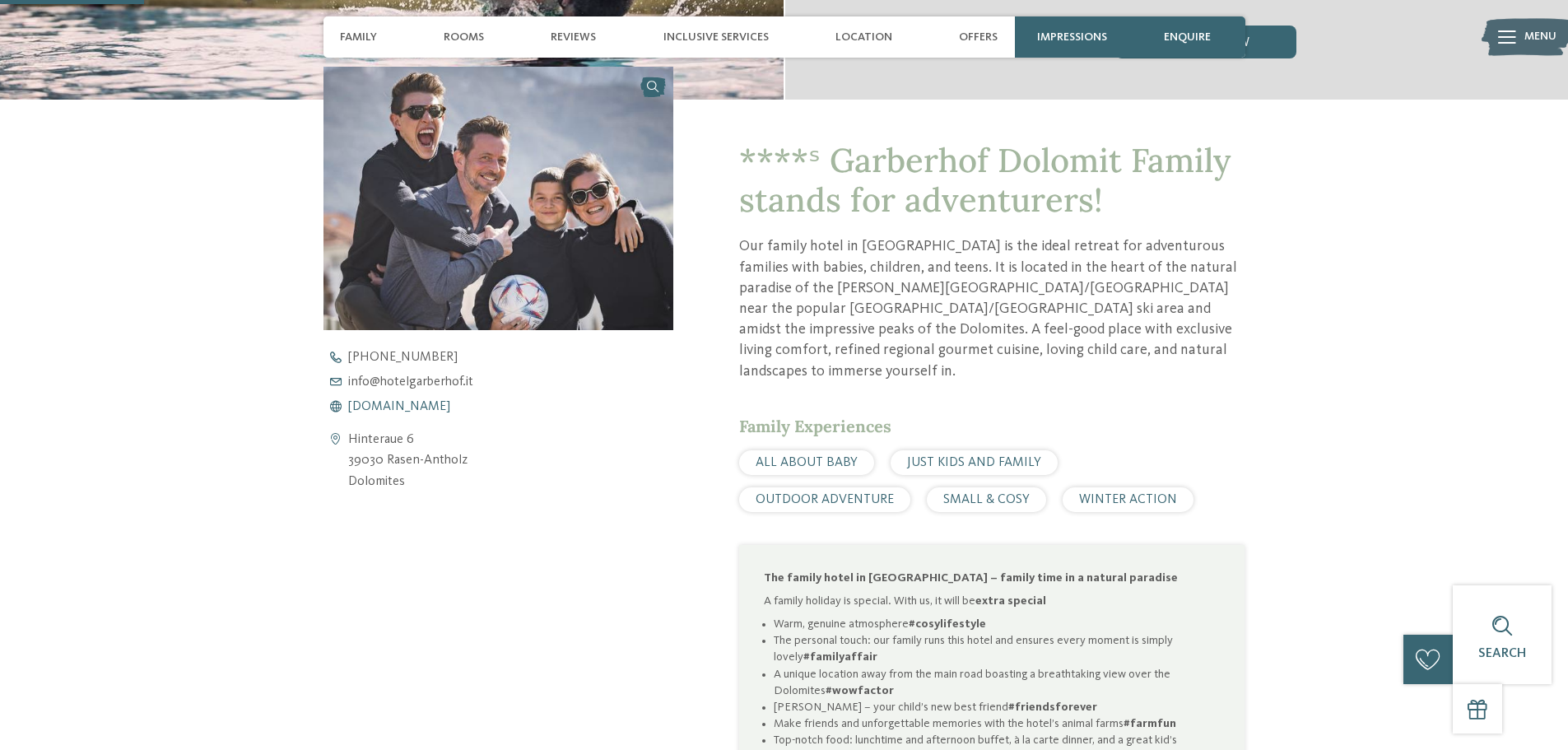
click at [421, 408] on span "[DOMAIN_NAME]" at bounding box center [399, 406] width 102 height 13
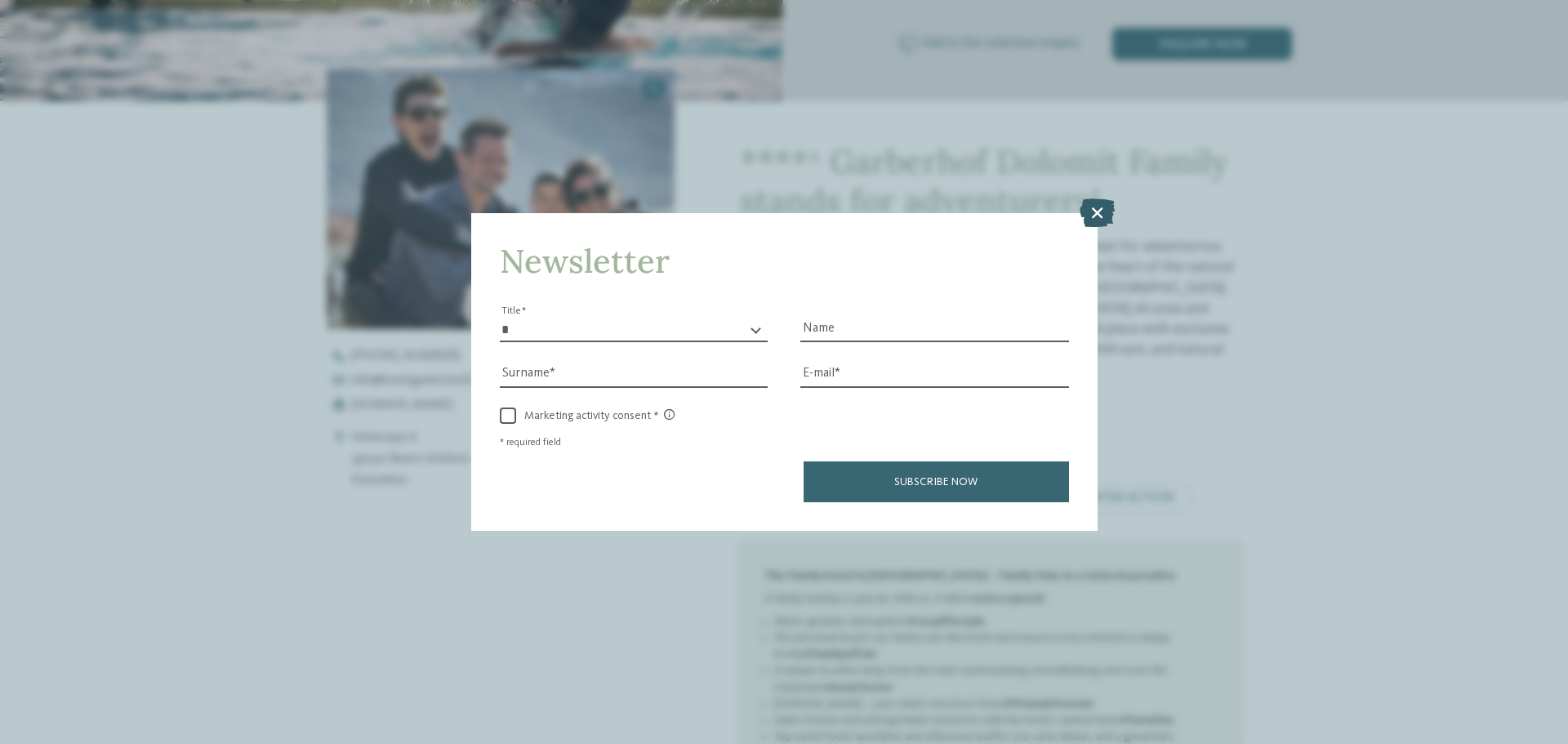
click at [1086, 213] on icon at bounding box center [1097, 212] width 35 height 28
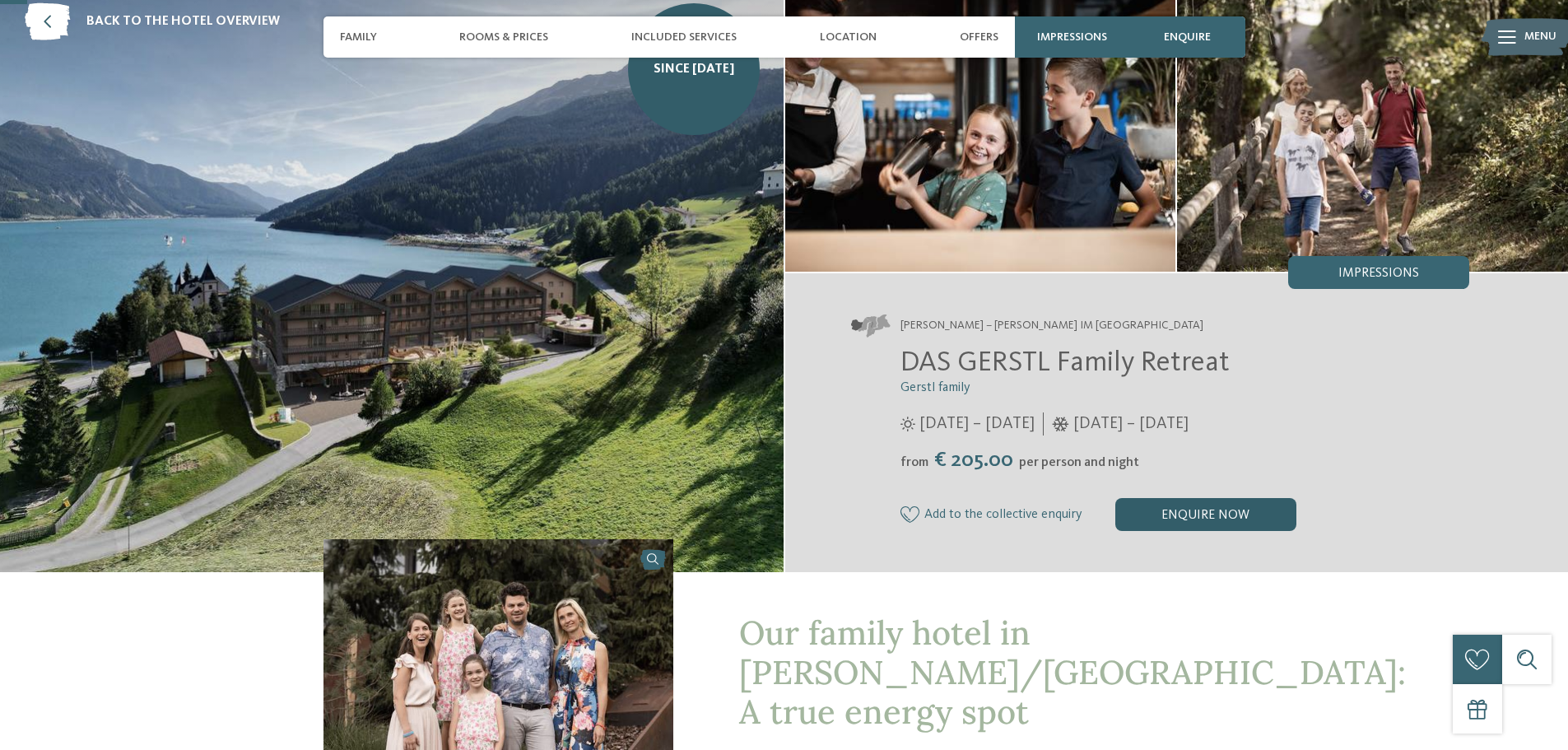
scroll to position [412, 0]
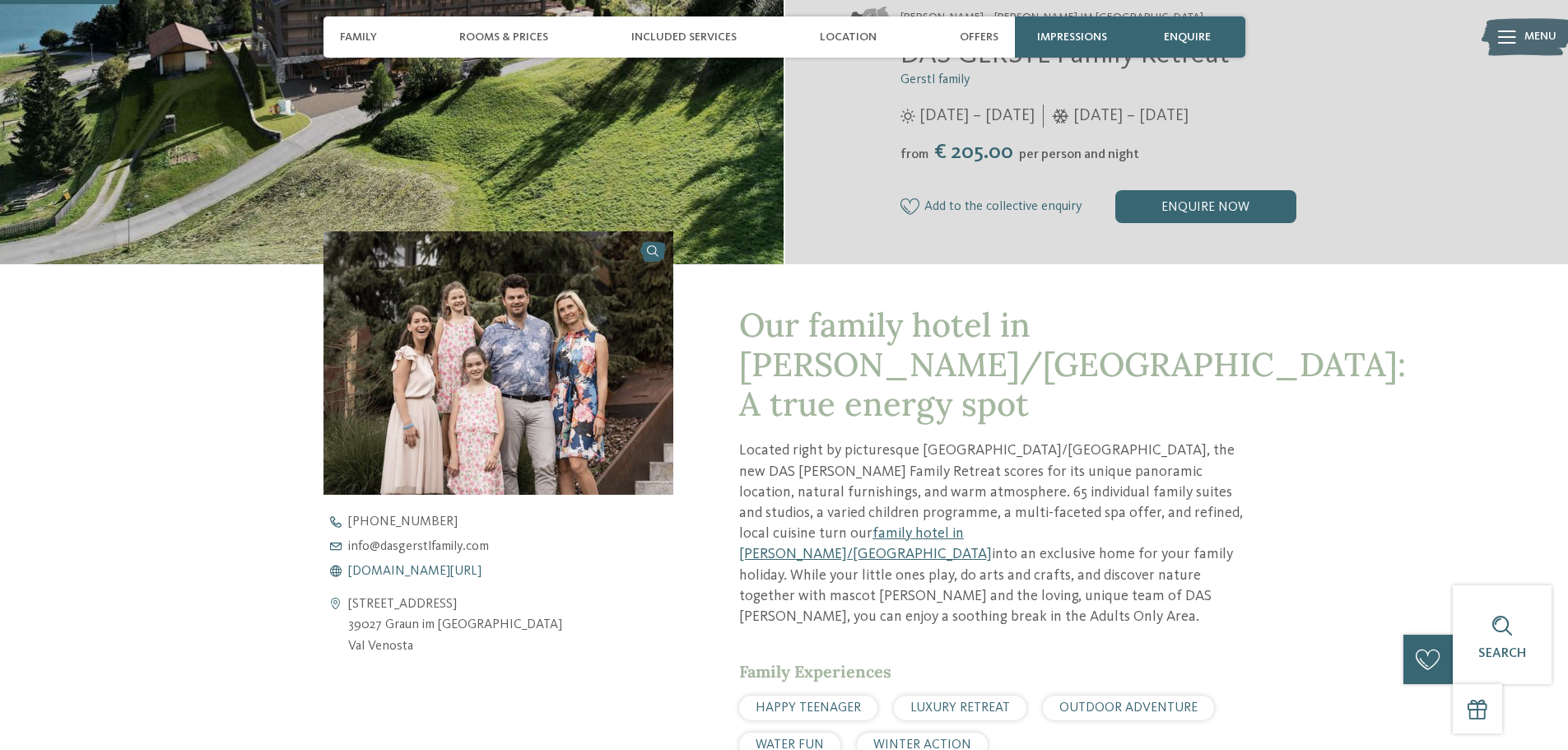
click at [476, 573] on span "www.dasgerstlfamily.com/en" at bounding box center [415, 571] width 133 height 13
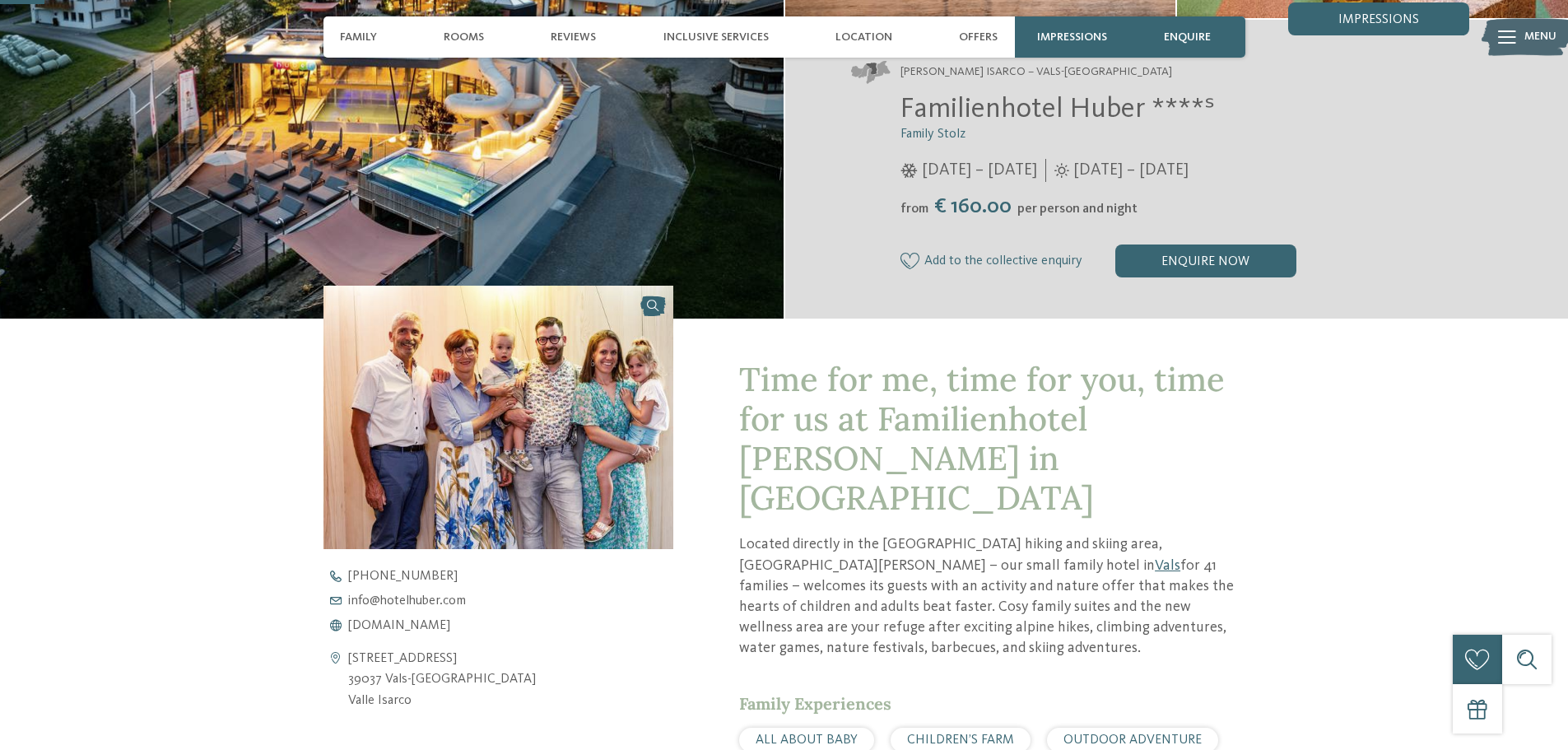
scroll to position [494, 0]
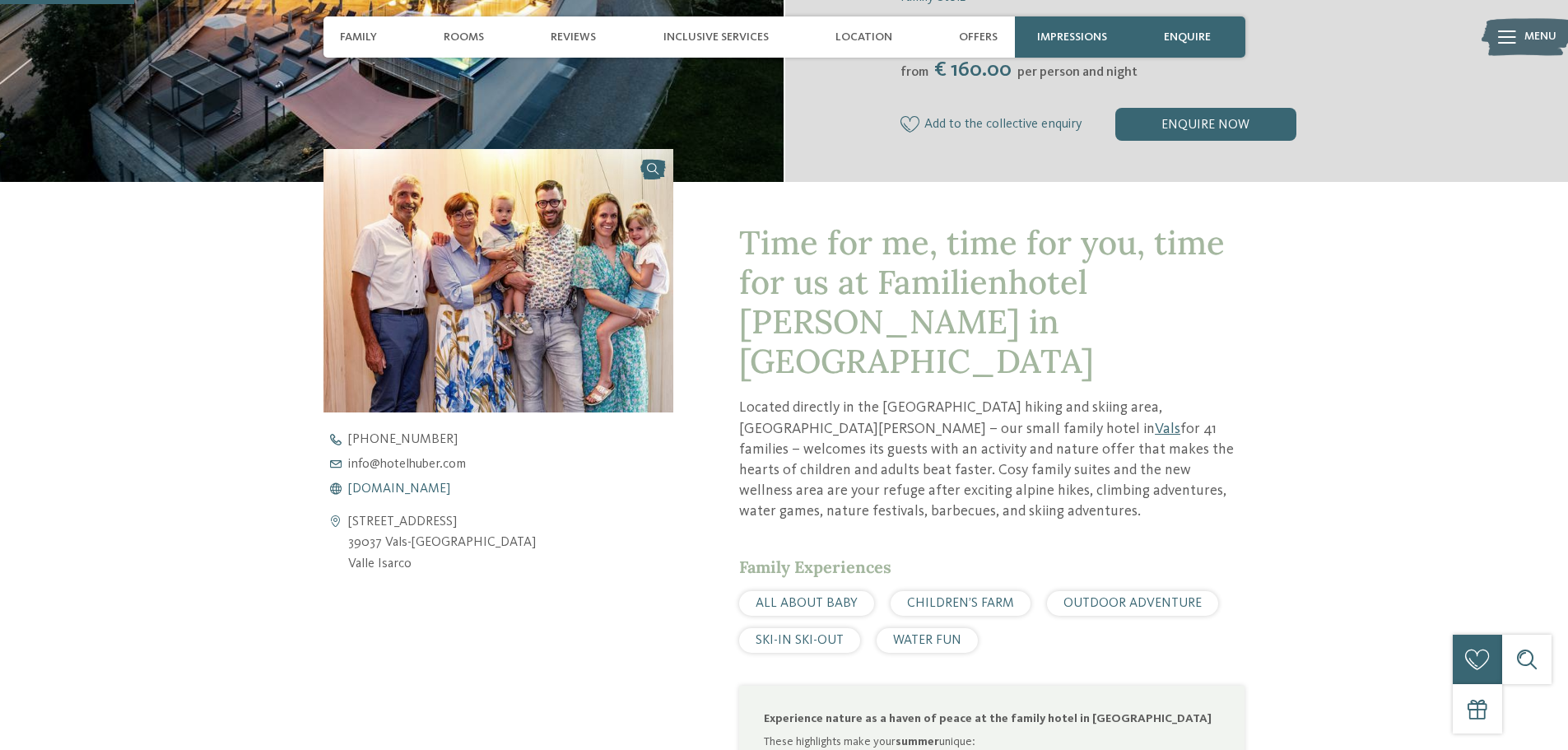
click at [448, 490] on span "www.hotelhuber.com" at bounding box center [399, 488] width 102 height 13
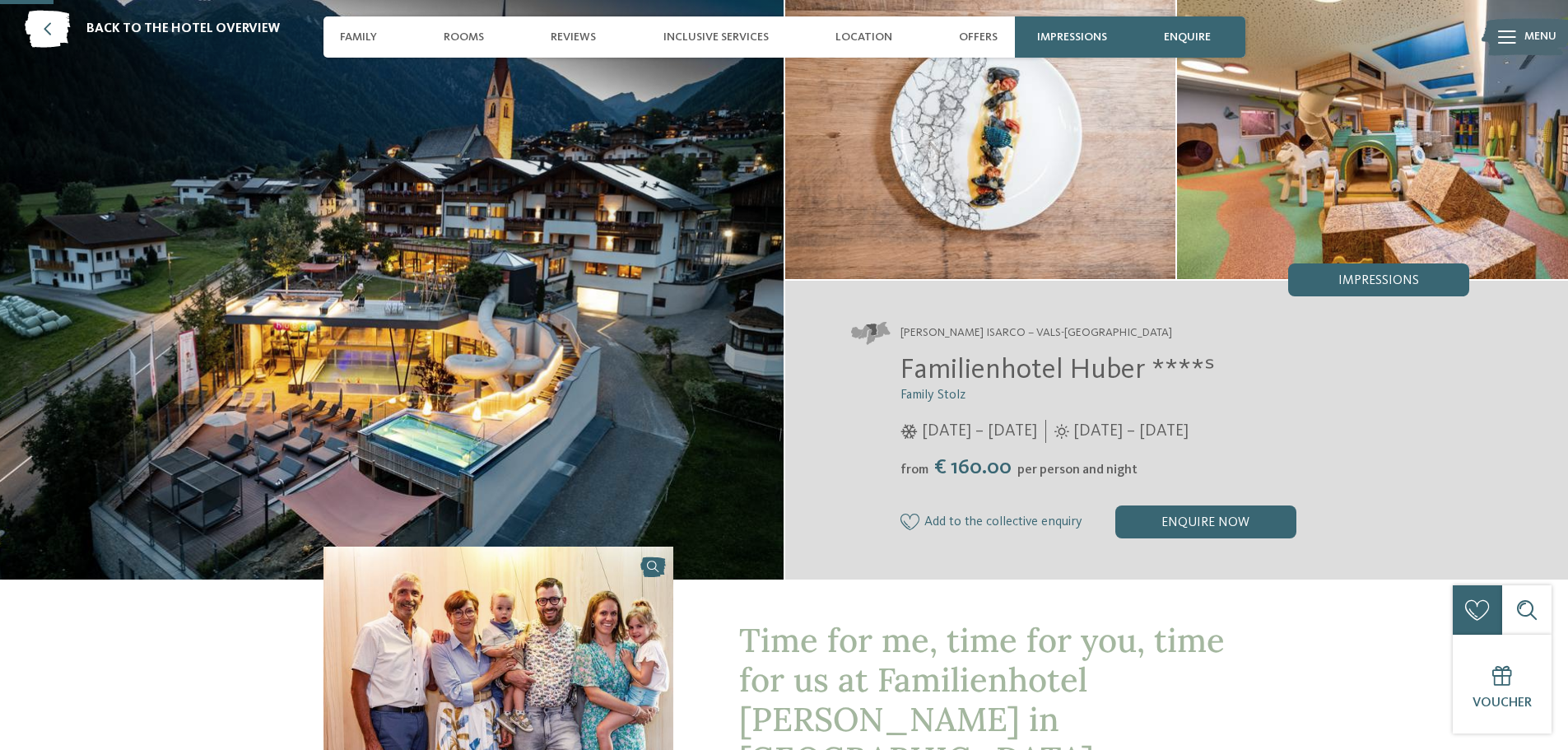
scroll to position [82, 0]
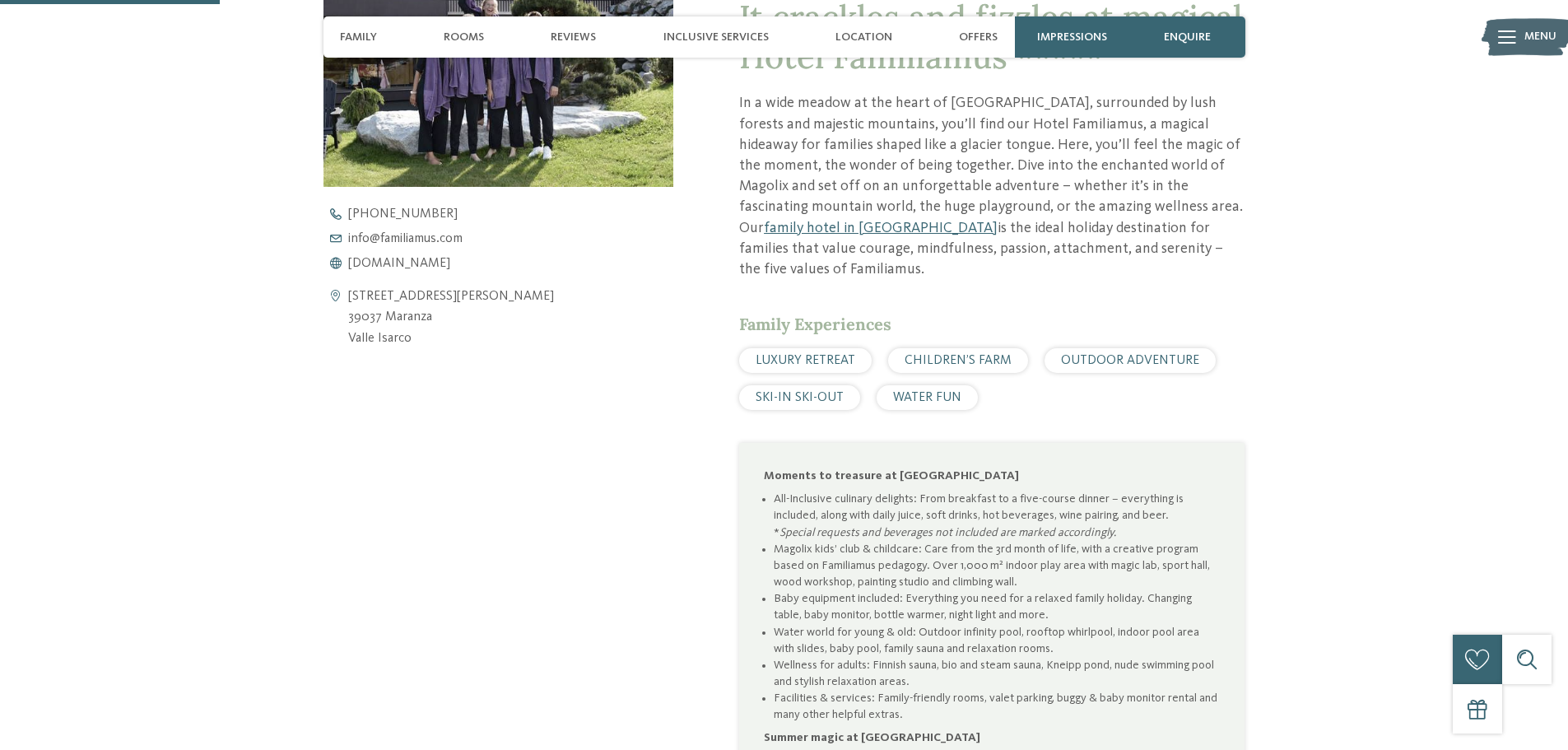
scroll to position [824, 0]
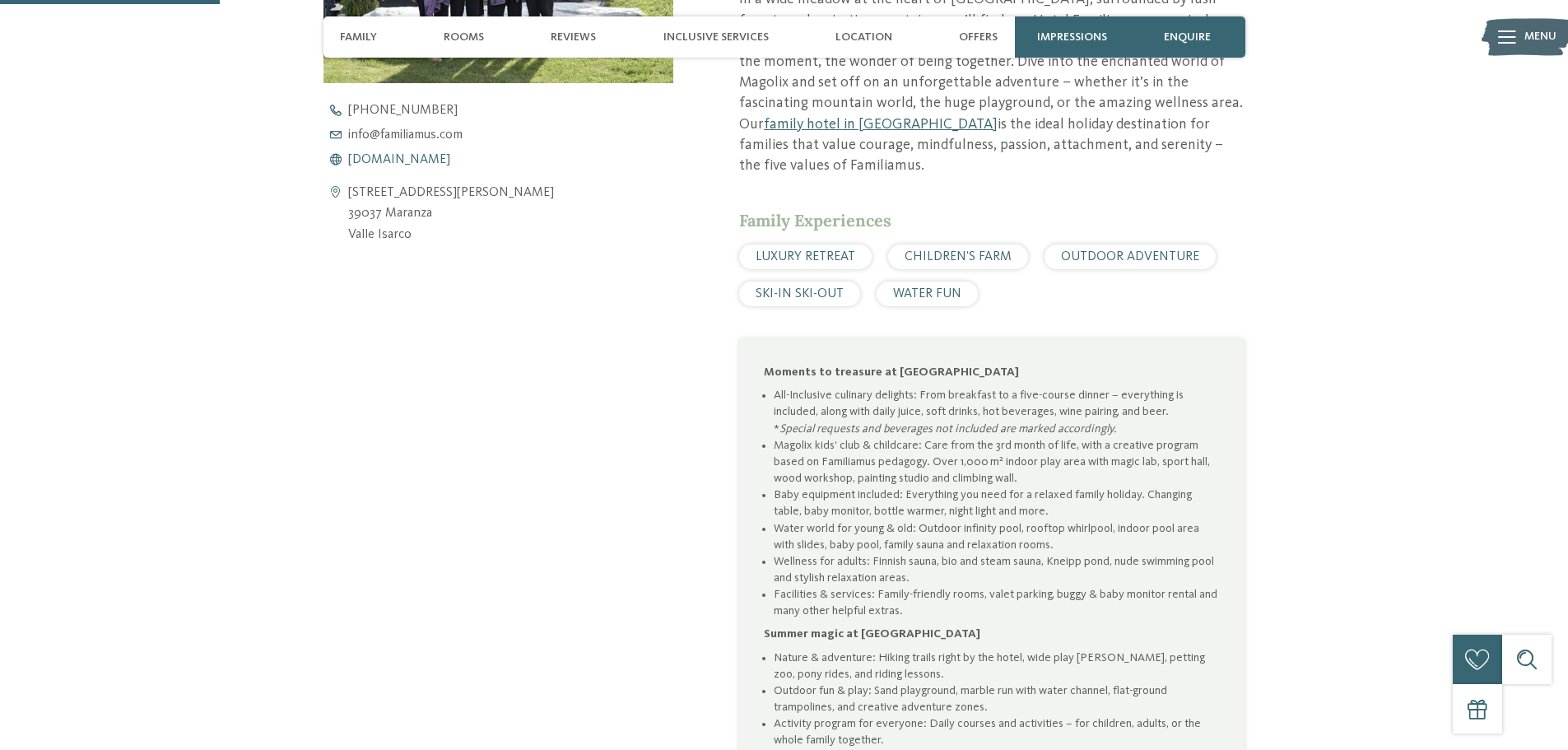
click at [419, 159] on span "[DOMAIN_NAME]" at bounding box center [399, 159] width 102 height 13
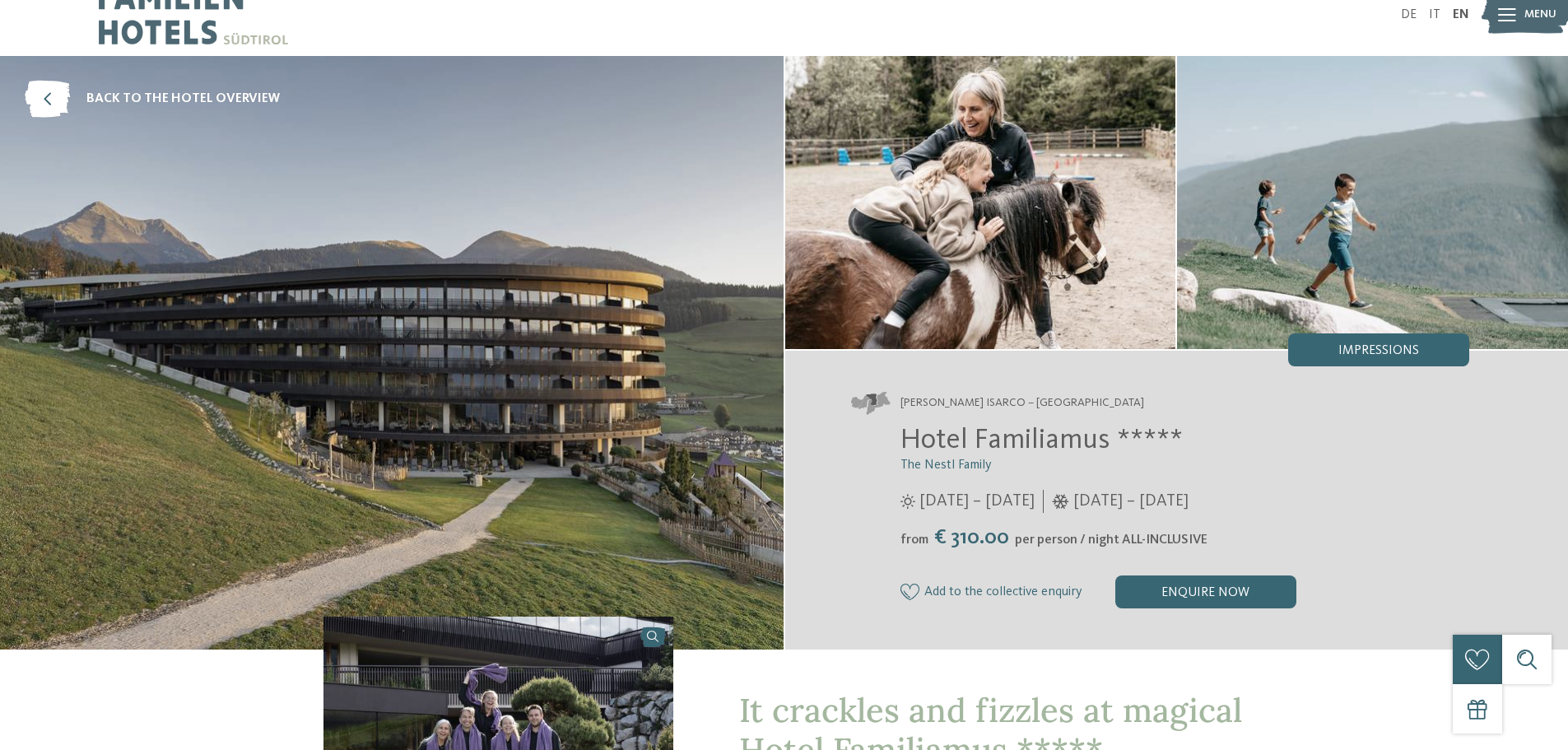
scroll to position [0, 0]
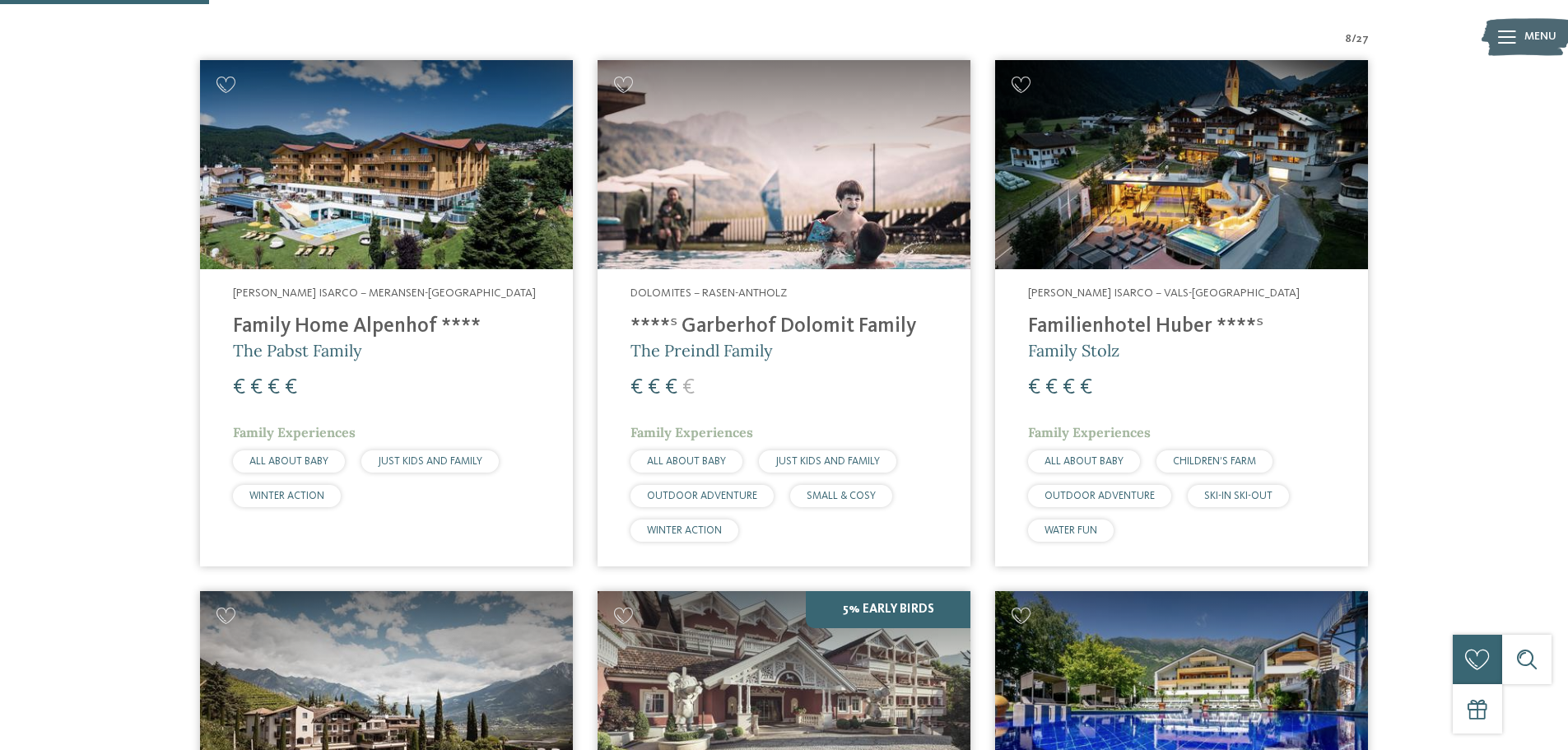
scroll to position [7, 0]
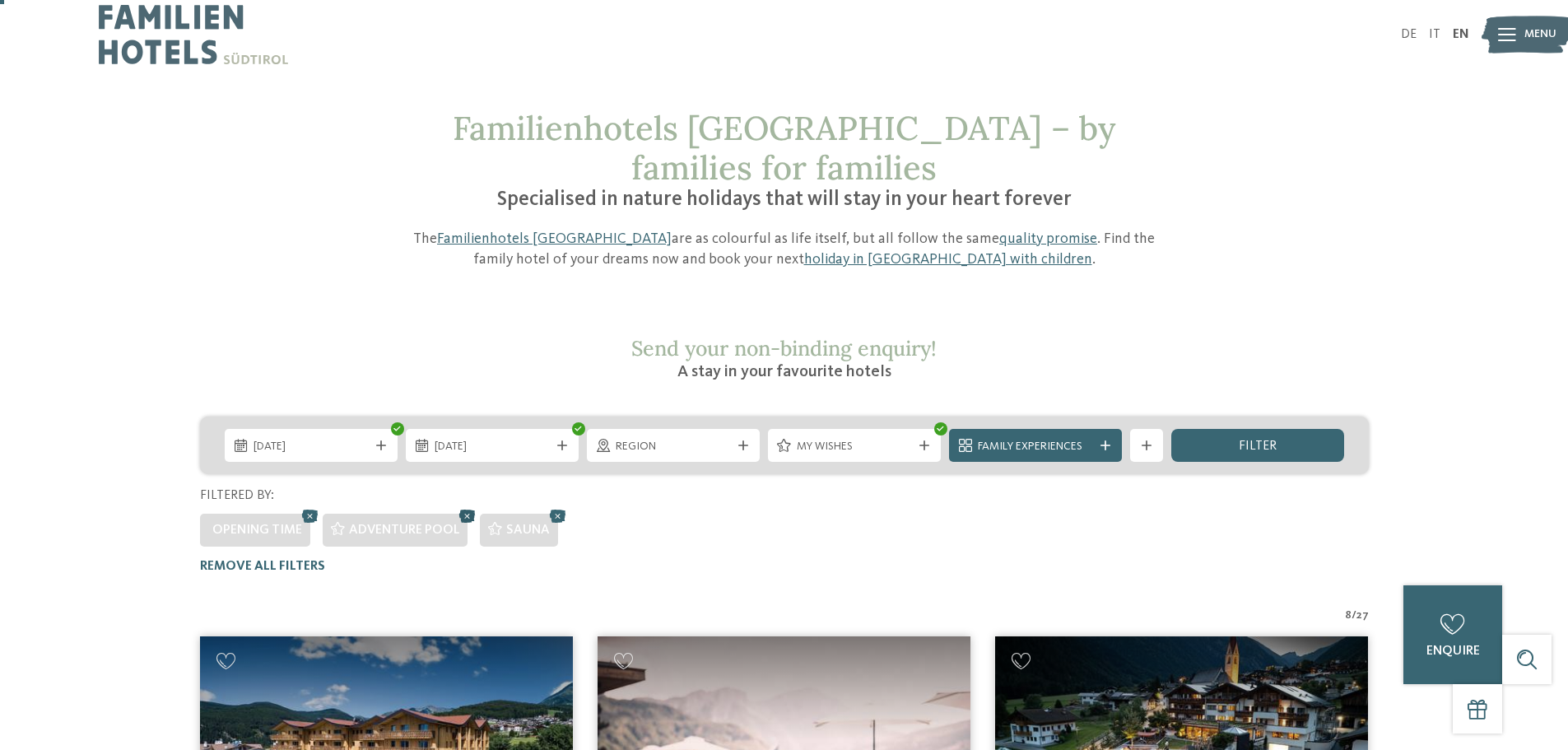
click at [463, 506] on icon at bounding box center [466, 517] width 24 height 22
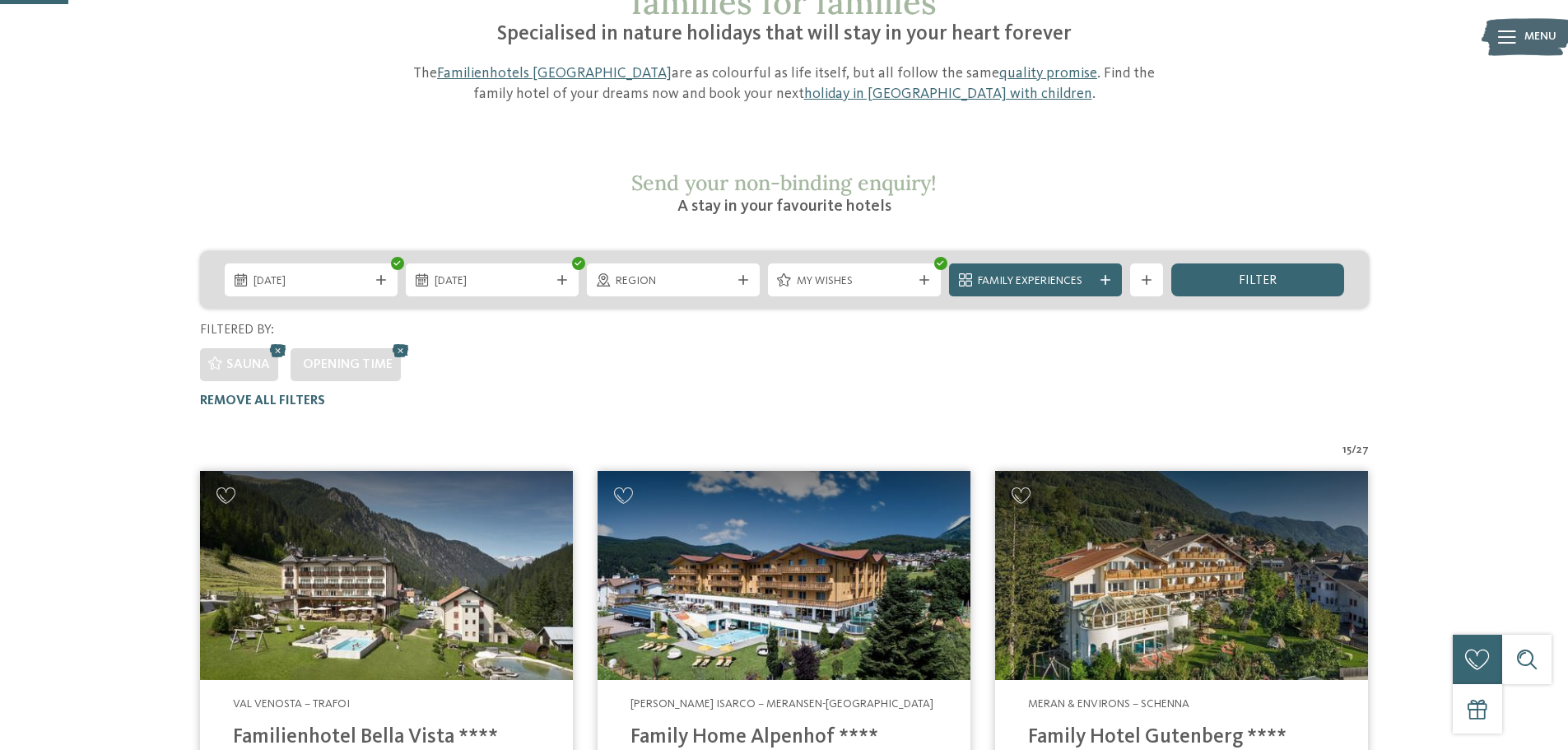
scroll to position [152, 0]
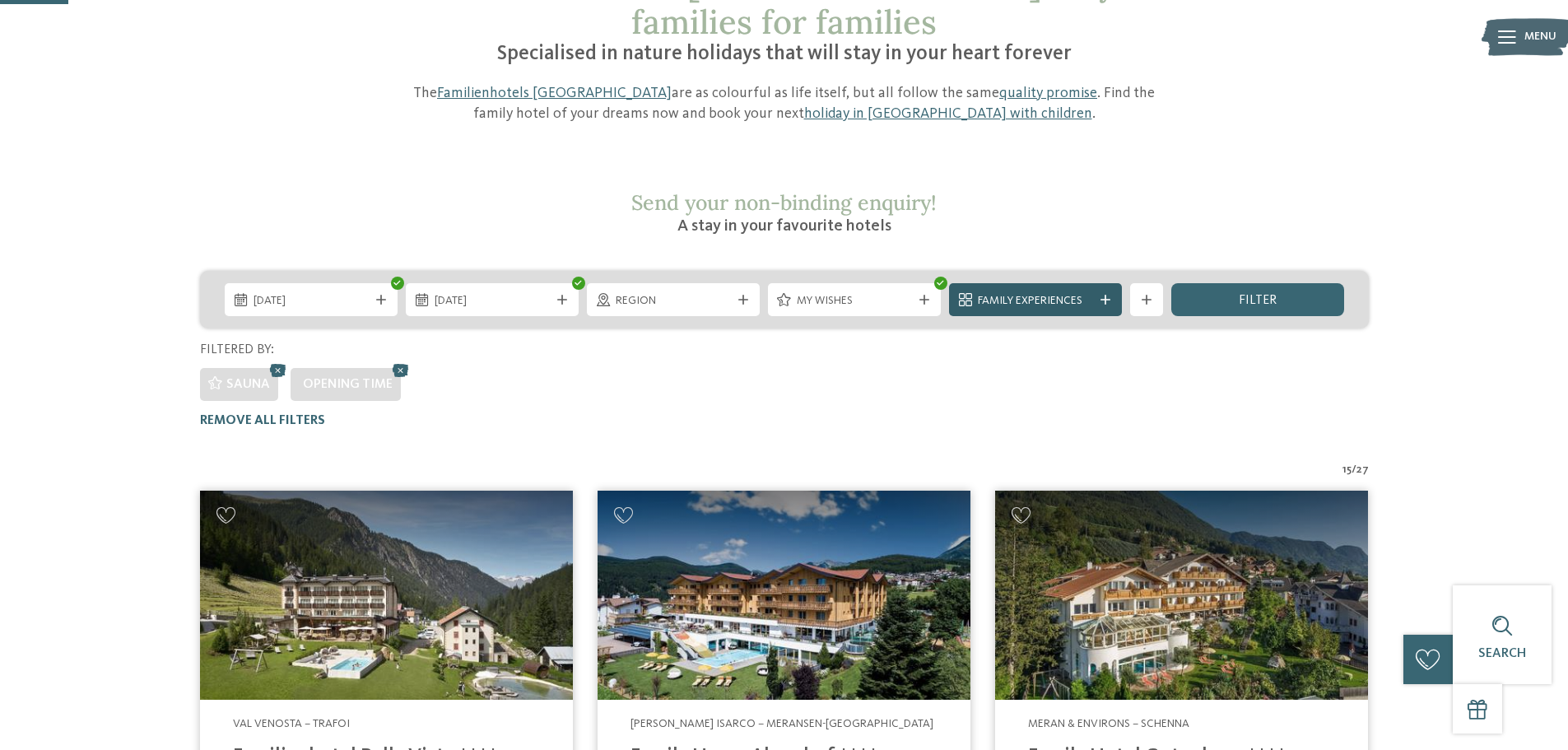
click at [1059, 291] on div "Family Experiences" at bounding box center [1035, 300] width 123 height 18
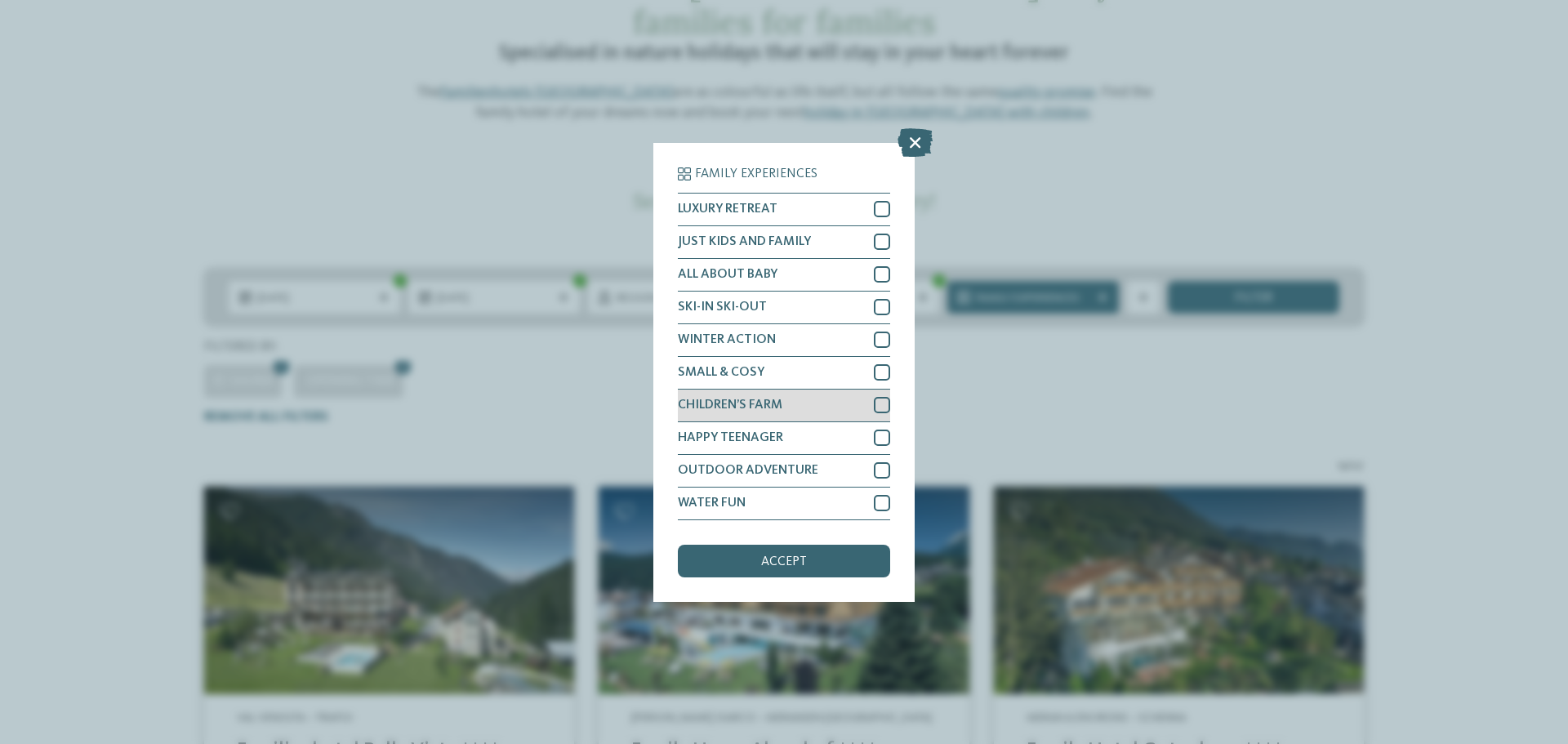
click at [887, 399] on div at bounding box center [881, 405] width 17 height 17
click at [857, 577] on div "accept" at bounding box center [784, 561] width 212 height 33
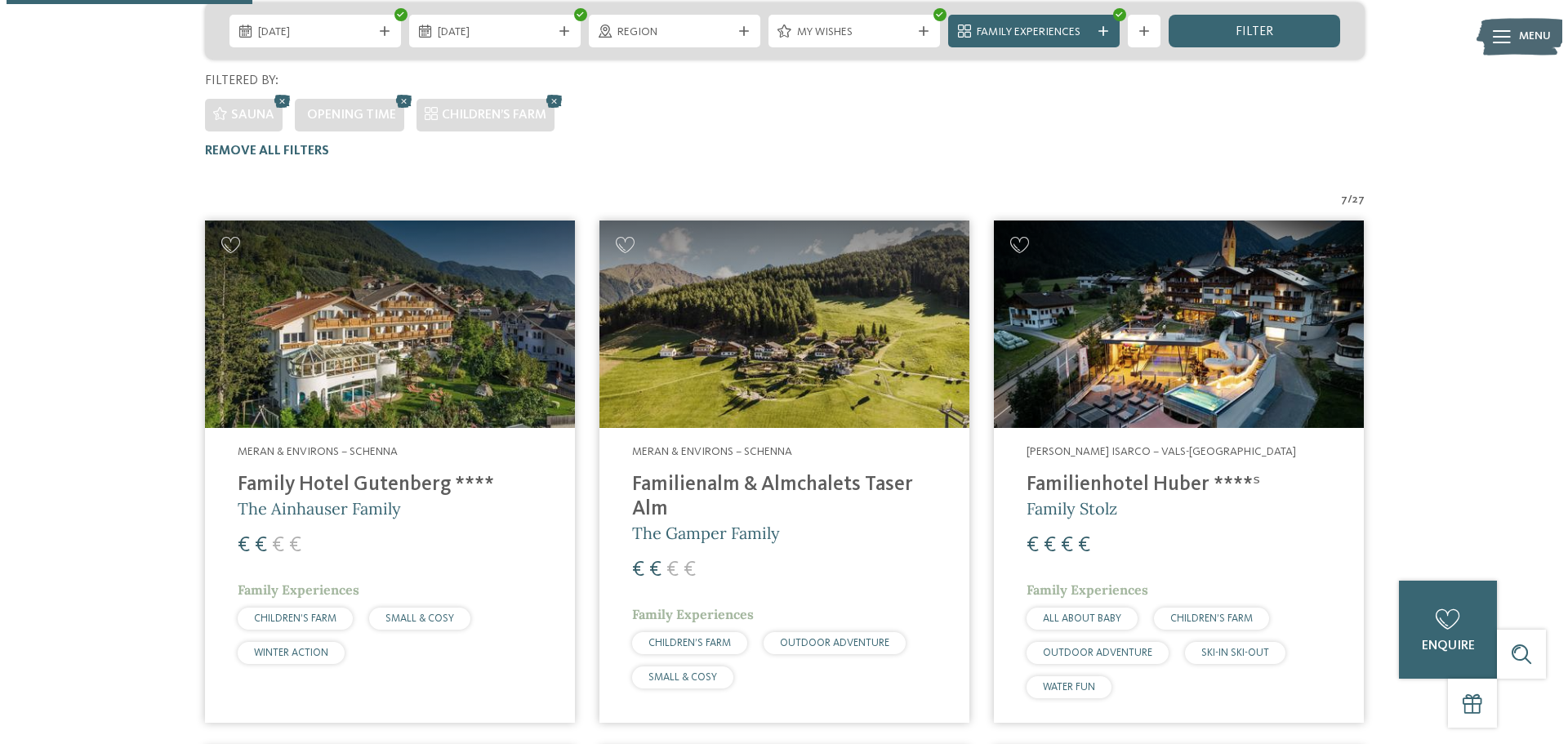
scroll to position [334, 0]
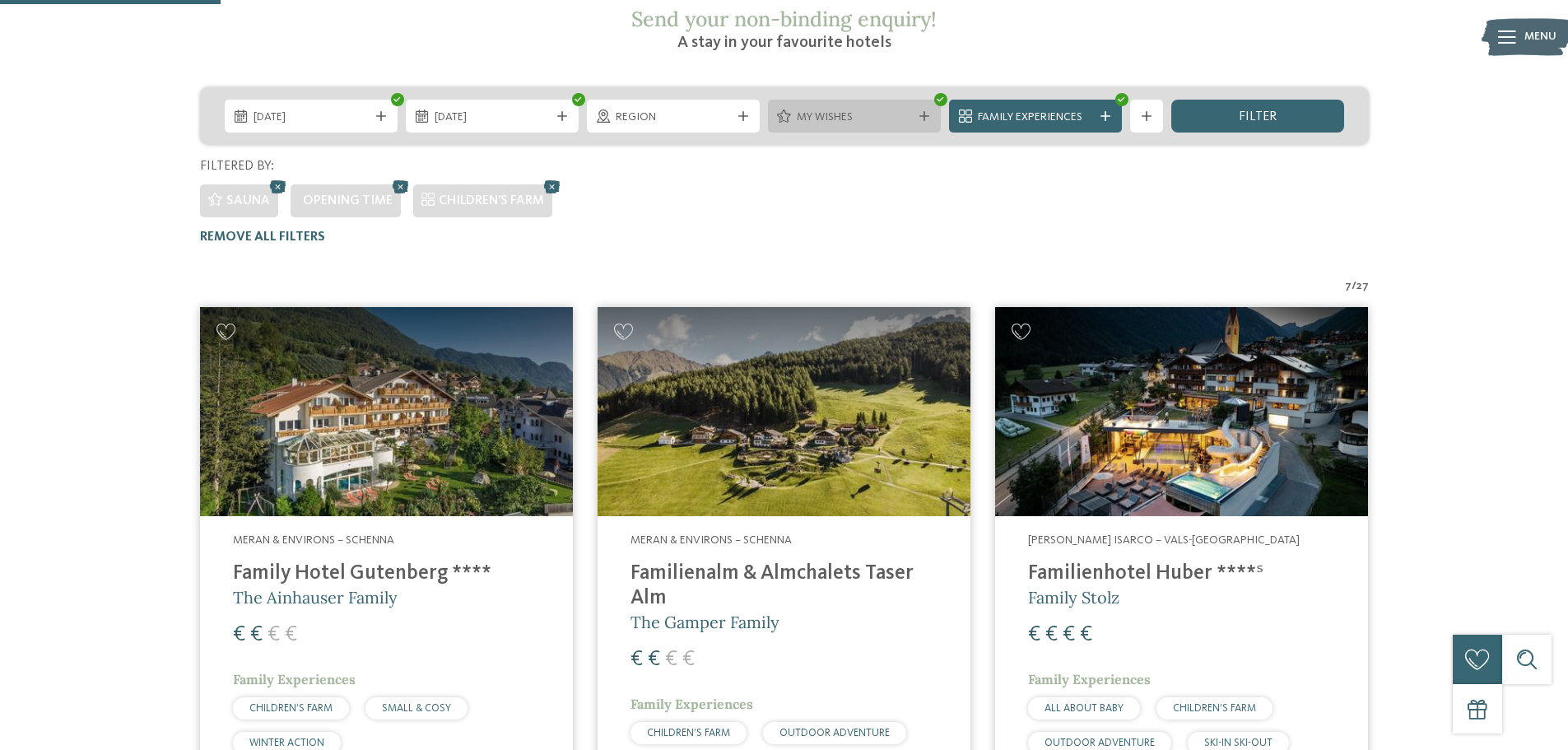
click at [859, 100] on div "My wishes" at bounding box center [854, 117] width 172 height 33
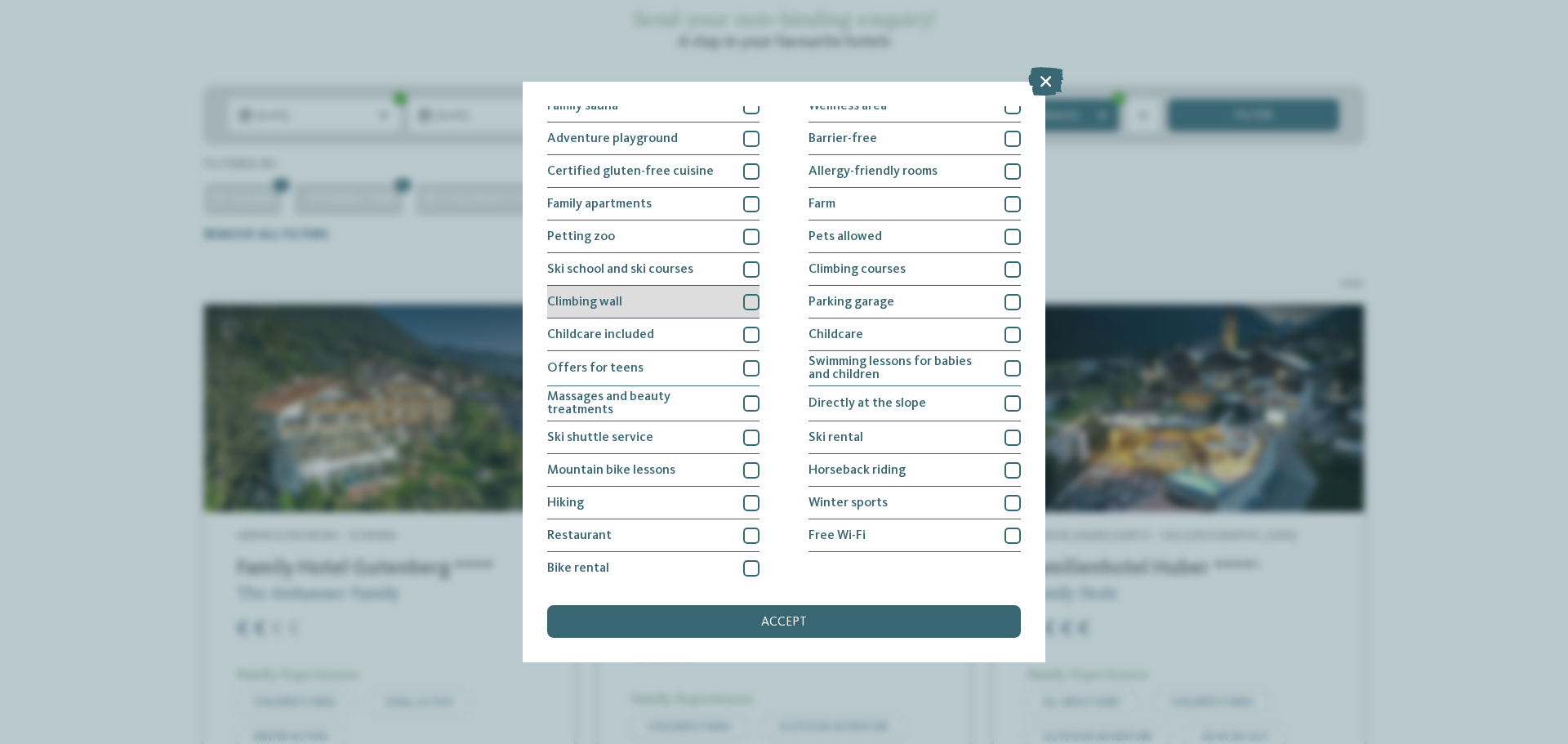
scroll to position [112, 0]
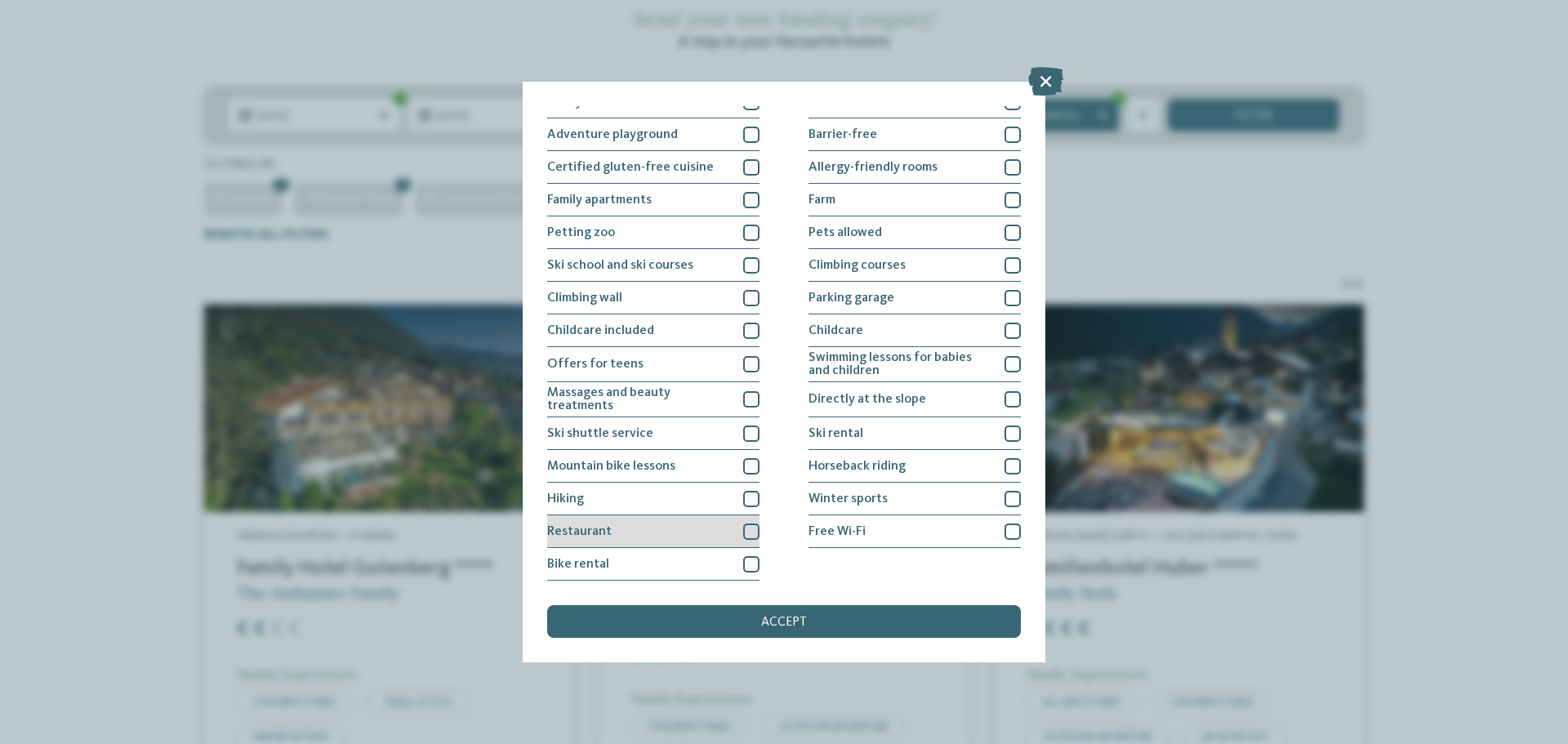
click at [752, 532] on div at bounding box center [751, 531] width 17 height 17
click at [1006, 461] on div at bounding box center [1013, 466] width 17 height 17
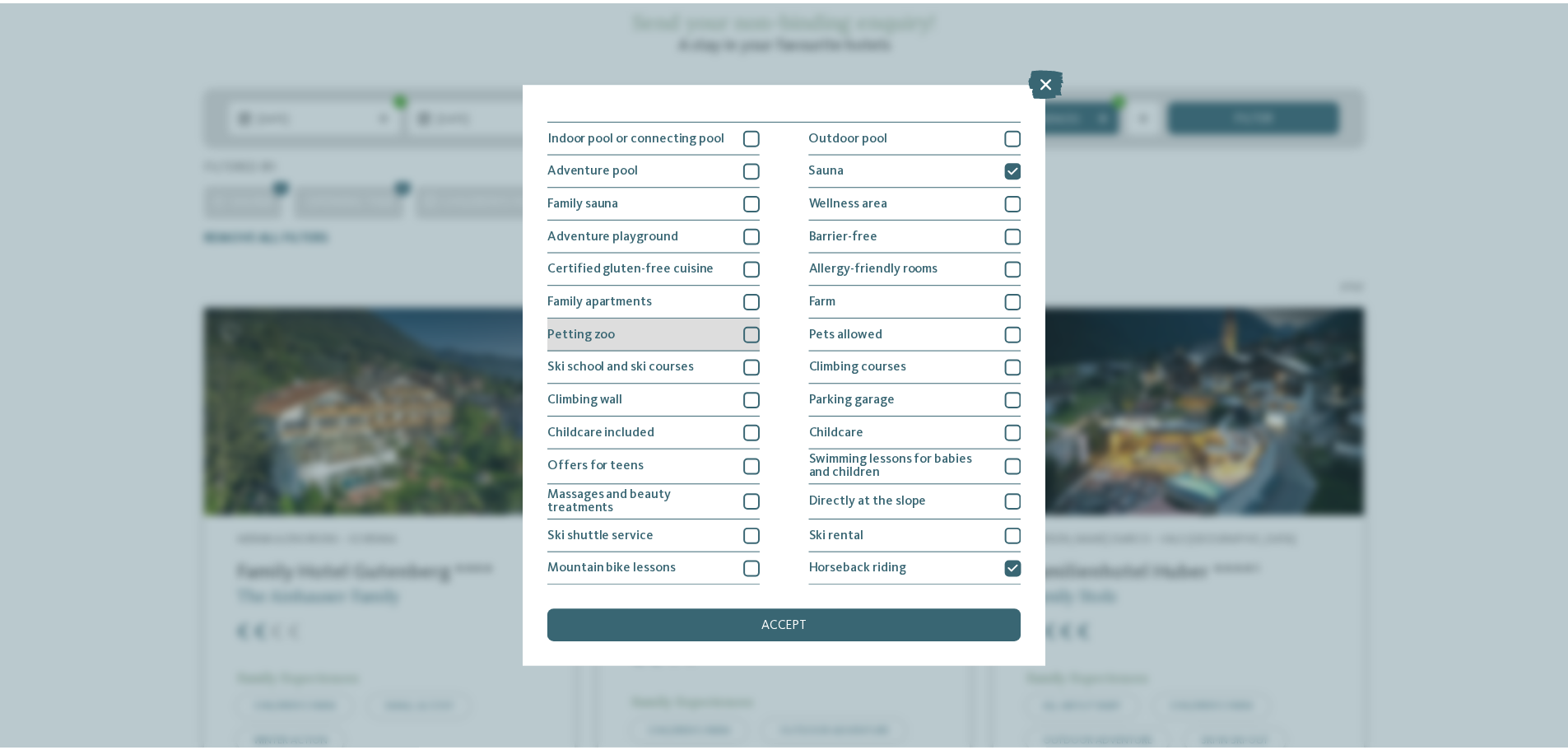
scroll to position [0, 0]
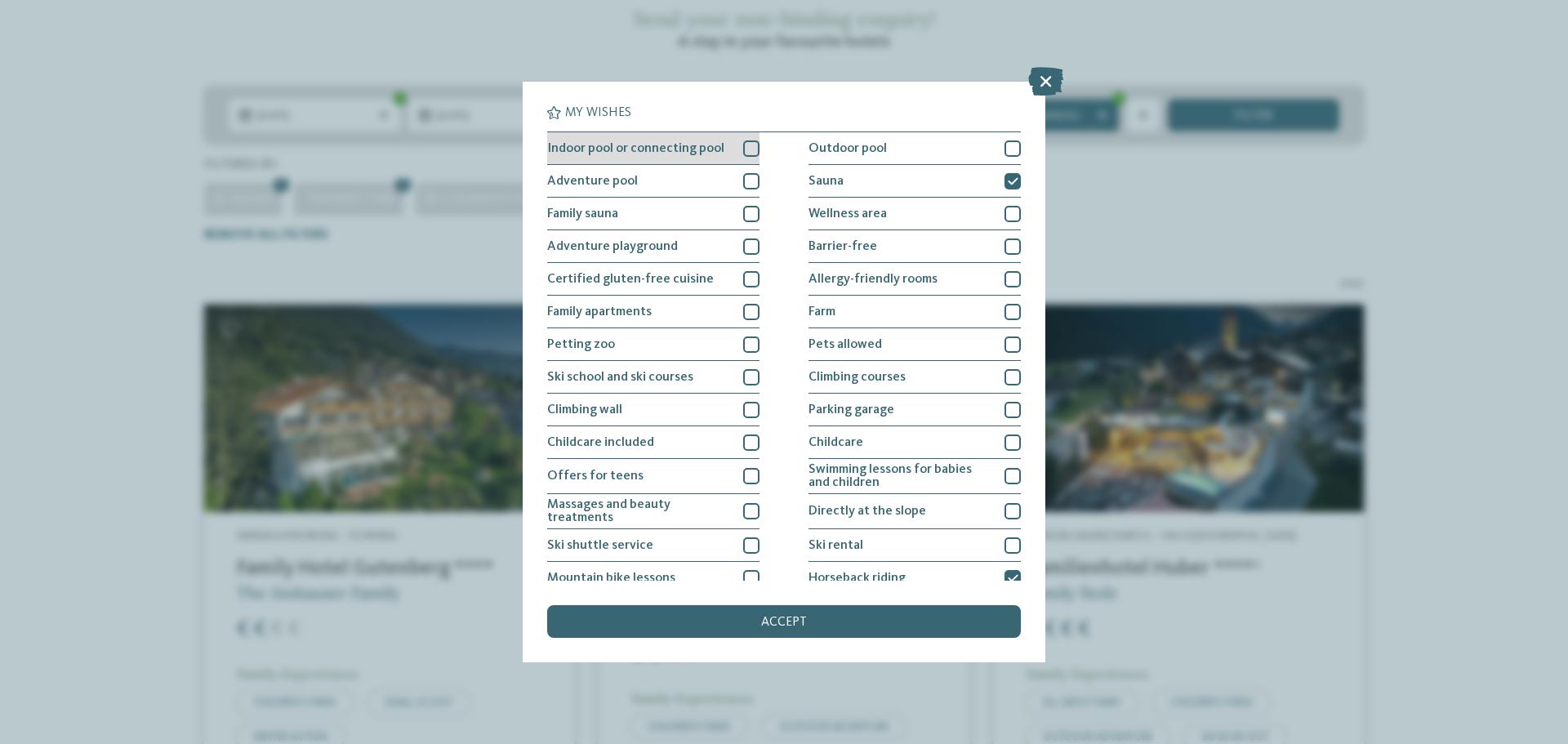
click at [743, 145] on div at bounding box center [751, 148] width 17 height 17
click at [807, 616] on div "accept" at bounding box center [784, 621] width 474 height 33
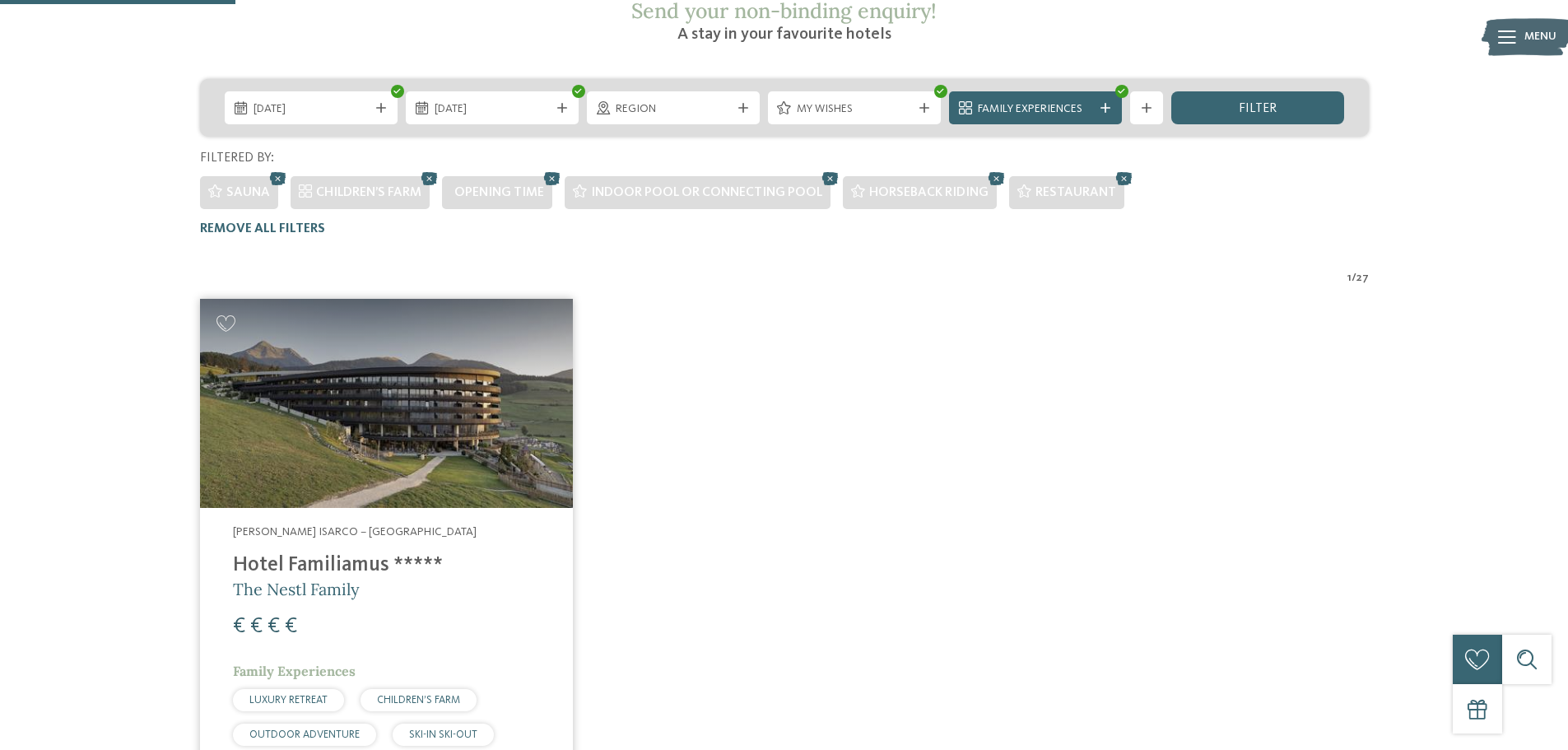
scroll to position [172, 0]
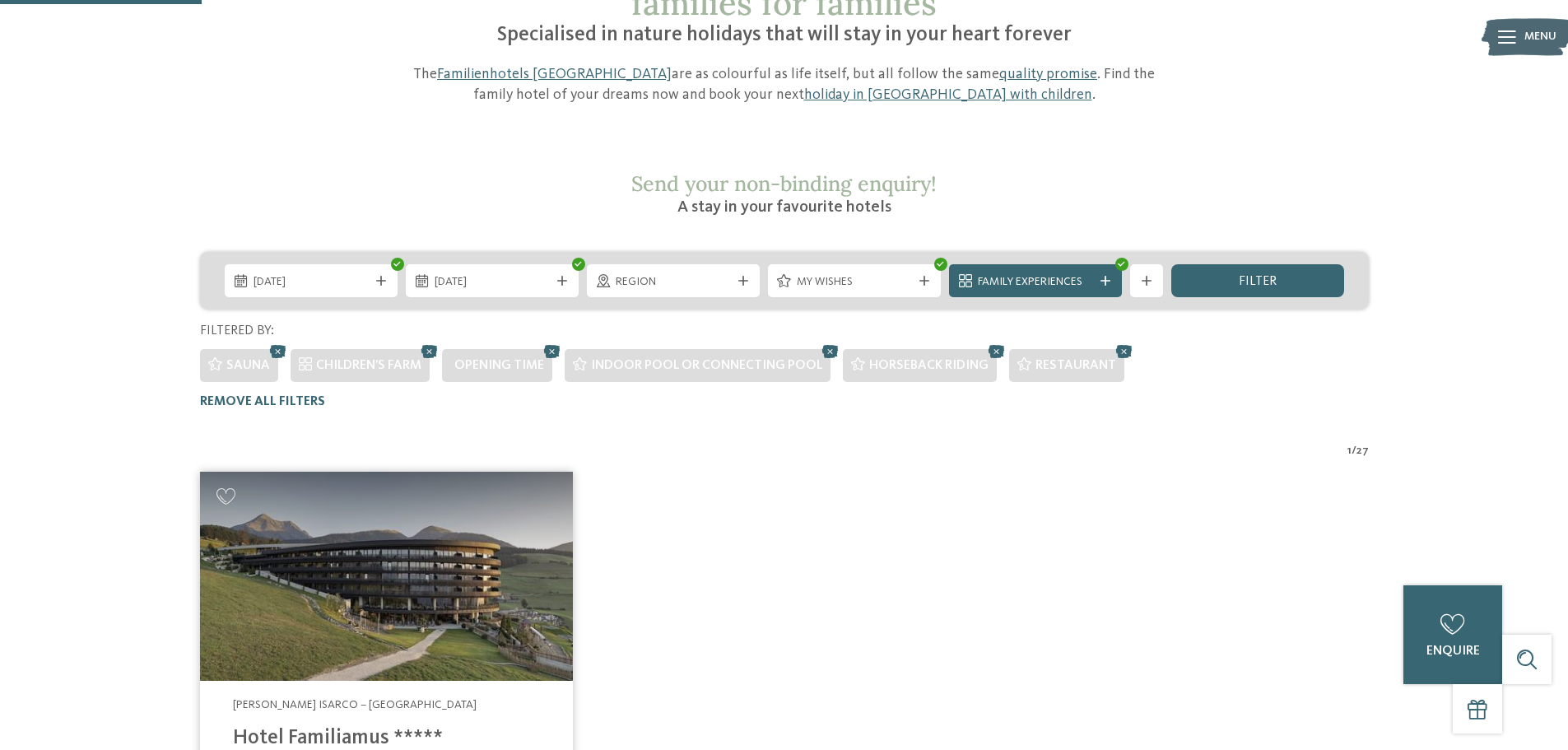
click at [999, 341] on icon at bounding box center [996, 352] width 24 height 22
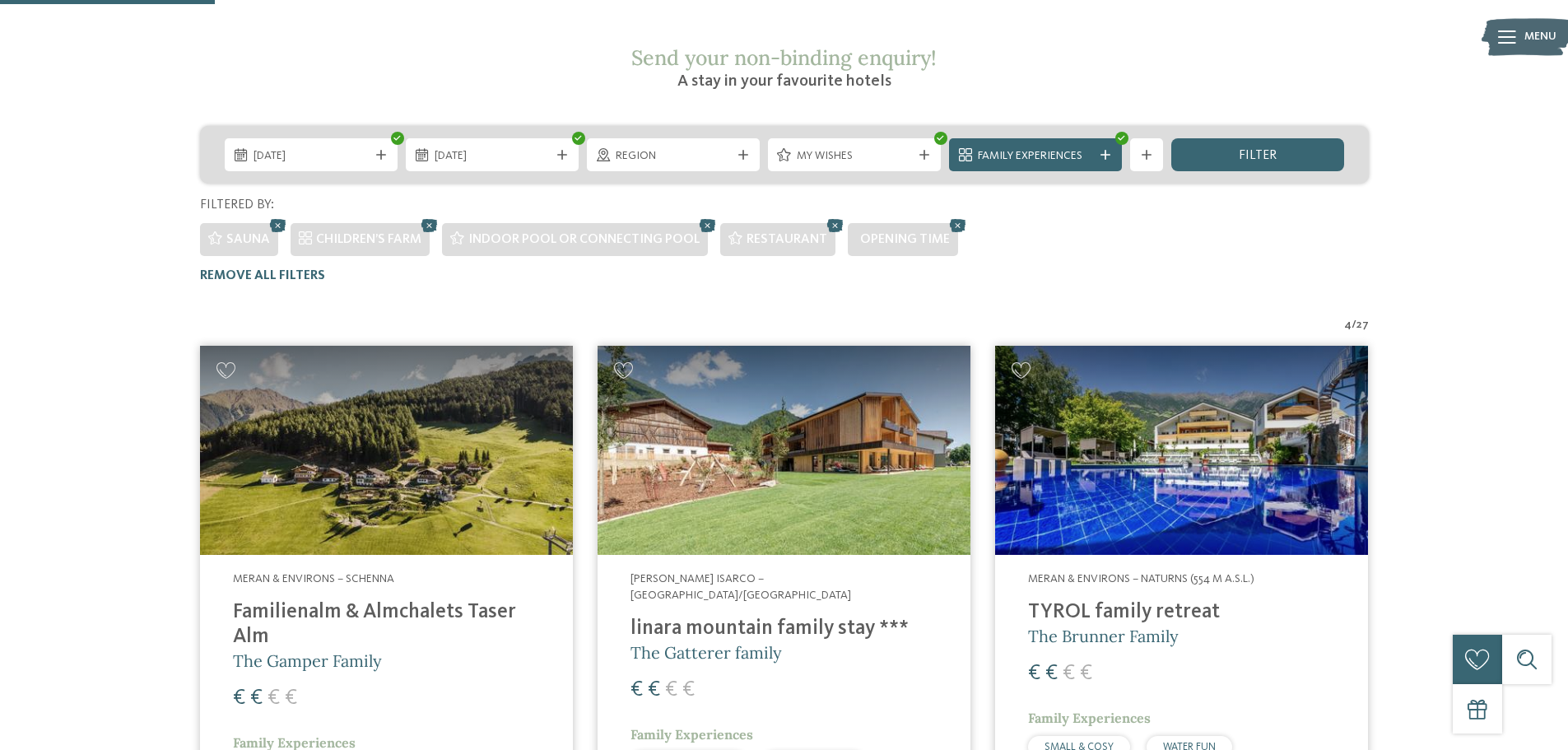
scroll to position [254, 0]
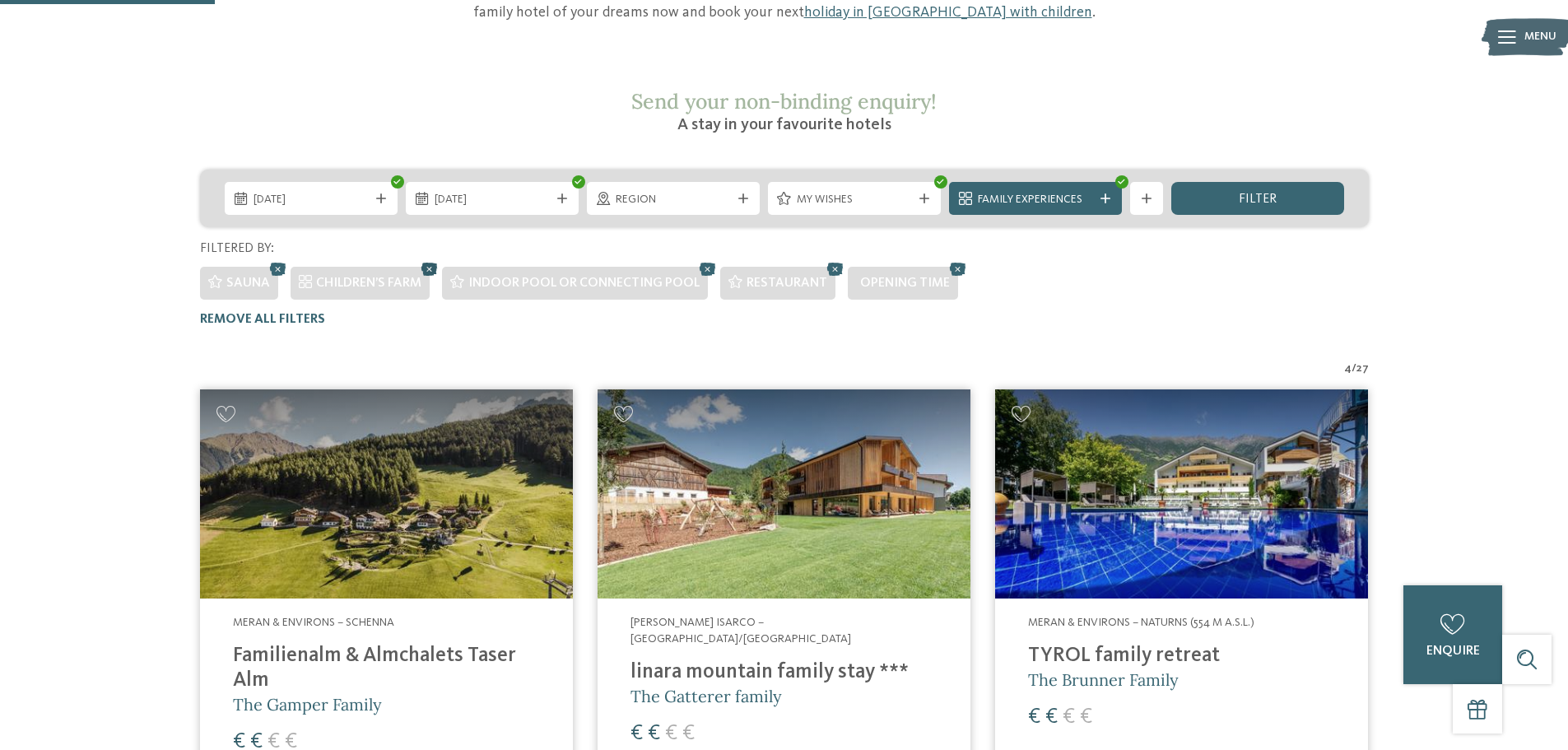
click at [428, 259] on icon at bounding box center [429, 270] width 24 height 22
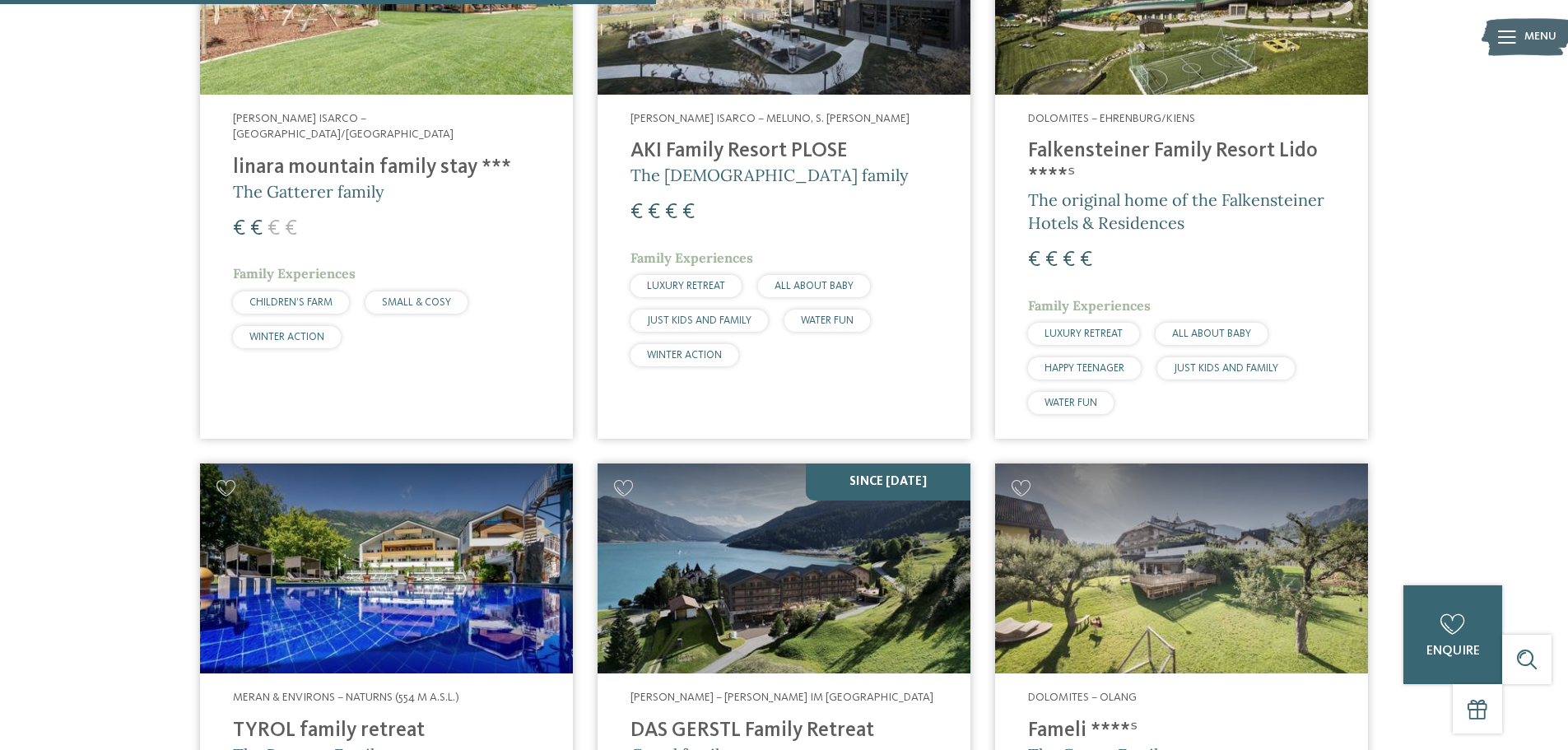
scroll to position [1488, 0]
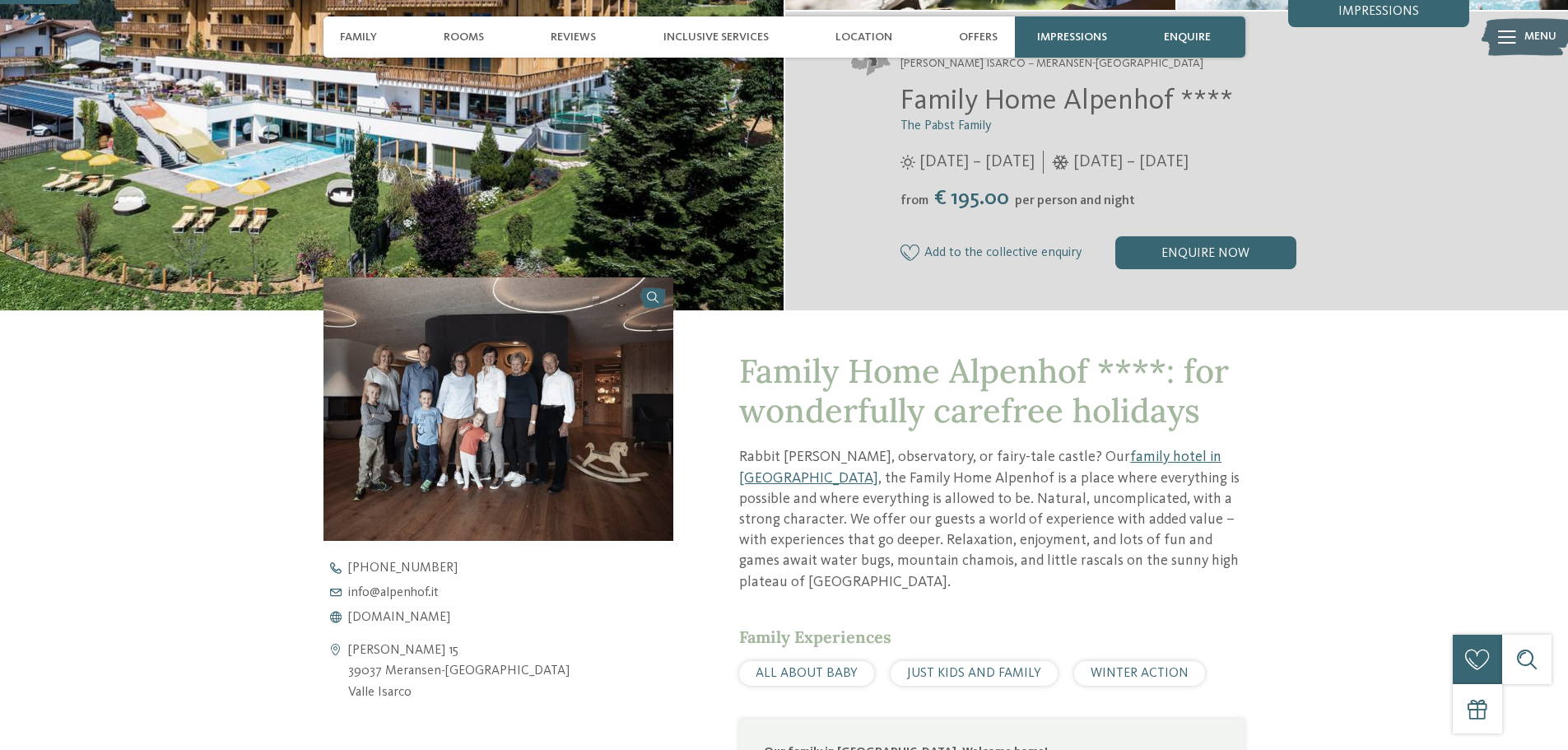
scroll to position [494, 0]
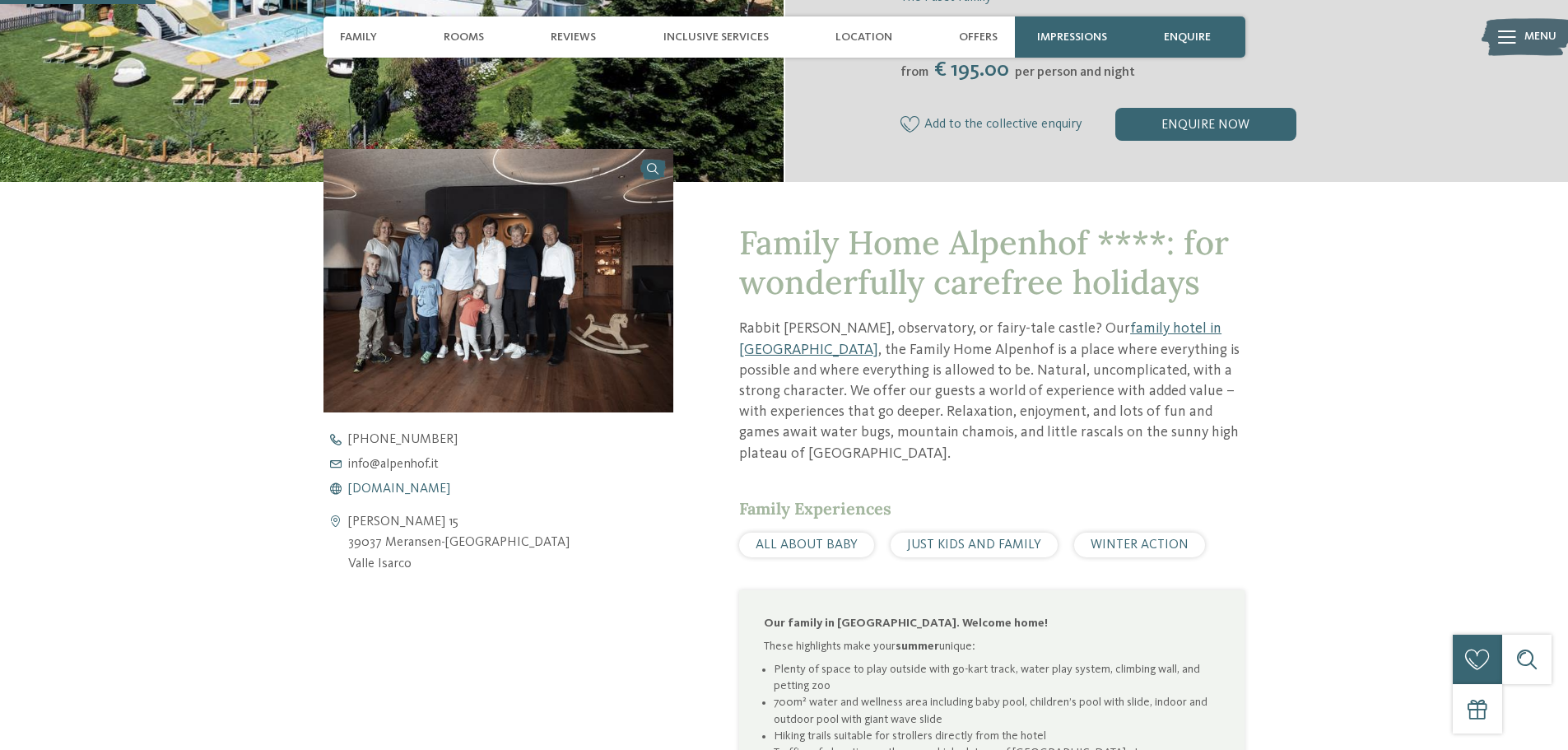
click at [417, 487] on span "[DOMAIN_NAME]" at bounding box center [399, 488] width 102 height 13
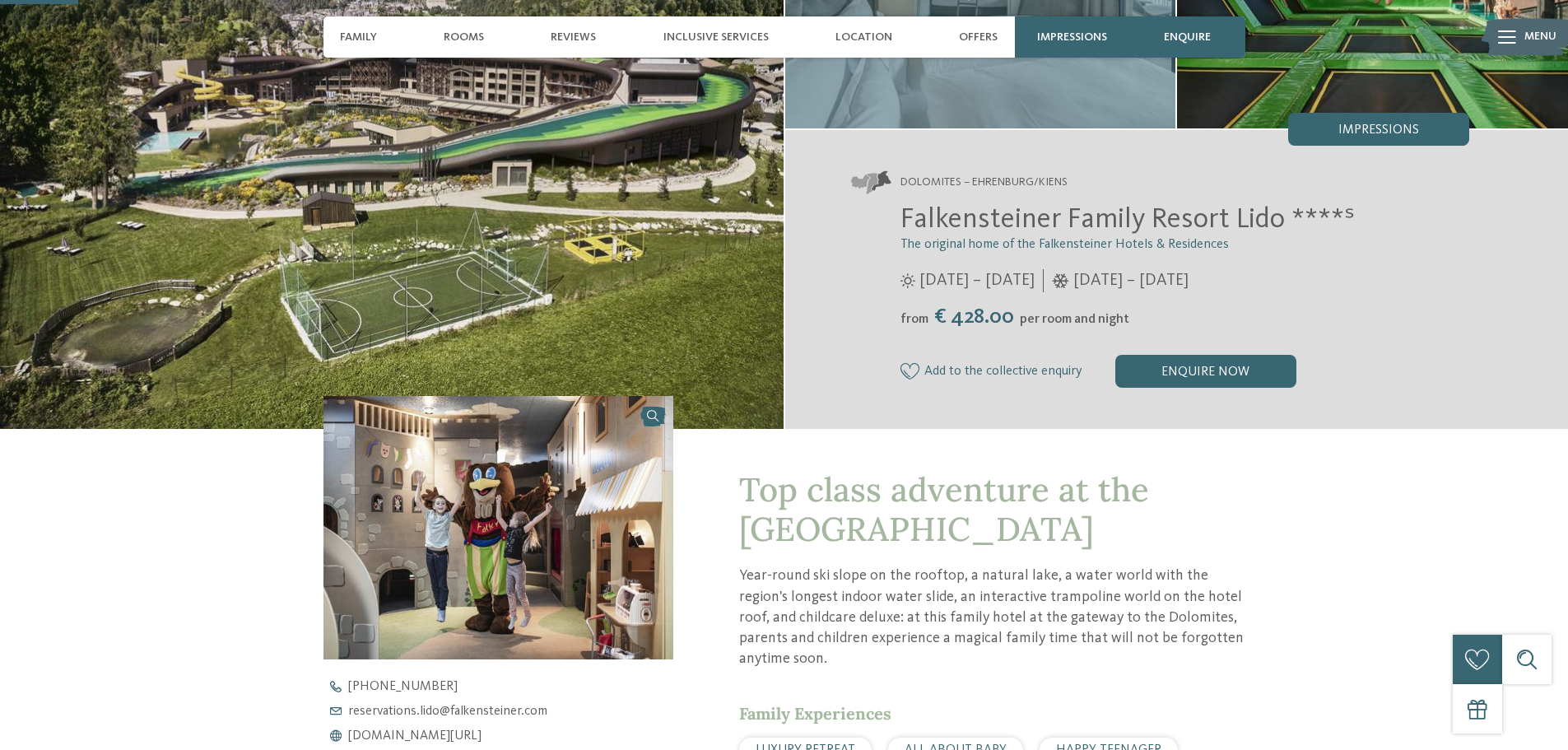
scroll to position [576, 0]
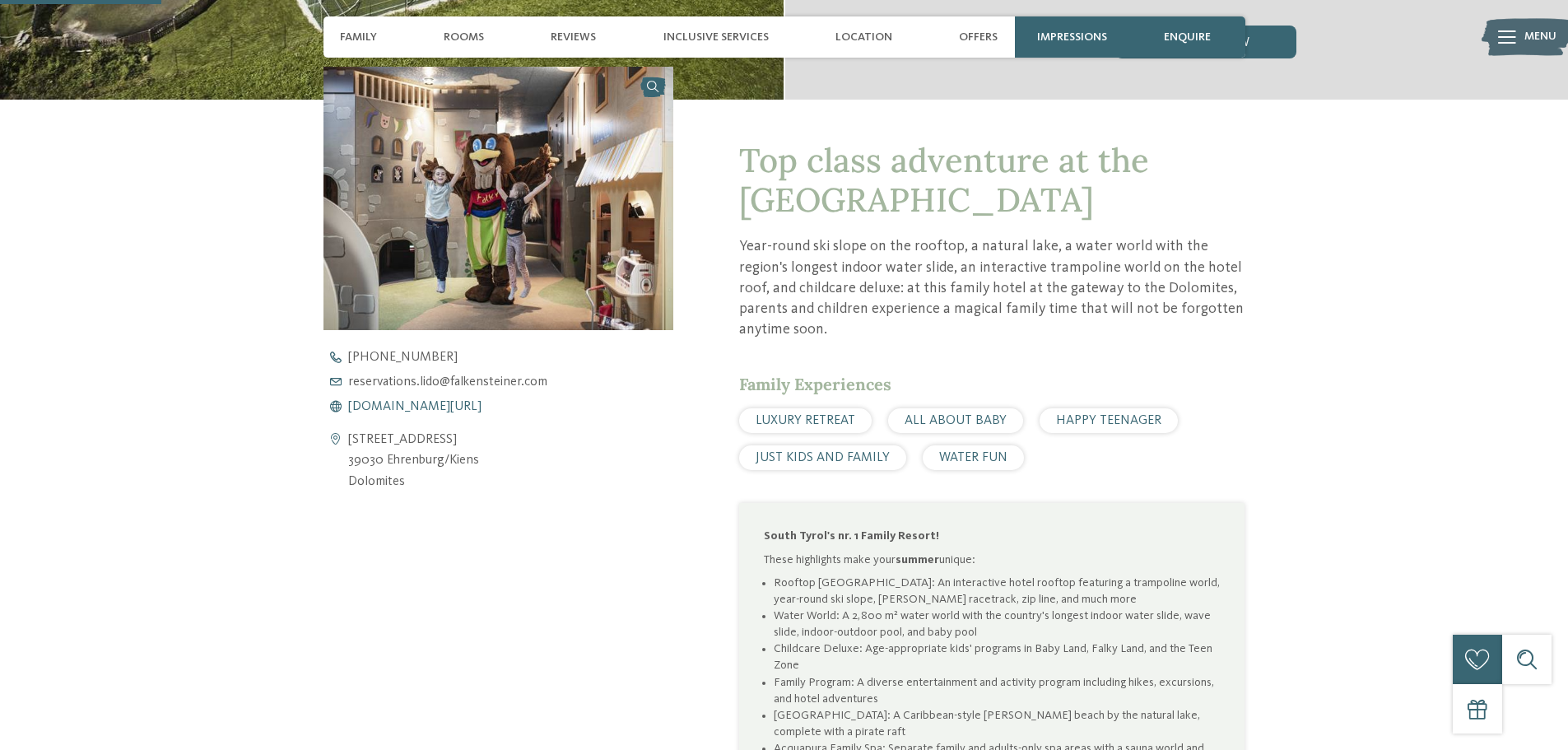
click at [441, 405] on span "[DOMAIN_NAME][URL]" at bounding box center [415, 406] width 133 height 13
